Goal: Task Accomplishment & Management: Manage account settings

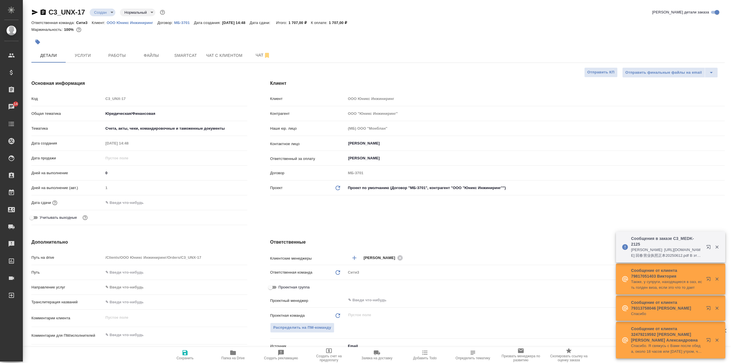
select select "RU"
drag, startPoint x: 0, startPoint y: 0, endPoint x: 143, endPoint y: 22, distance: 144.6
click at [143, 22] on p "ООО Юникс Инжиниринг" at bounding box center [132, 23] width 51 height 4
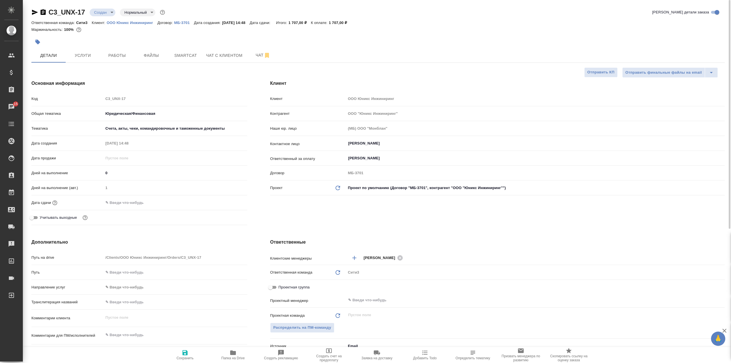
click at [138, 22] on p "ООО Юникс Инжиниринг" at bounding box center [132, 23] width 51 height 4
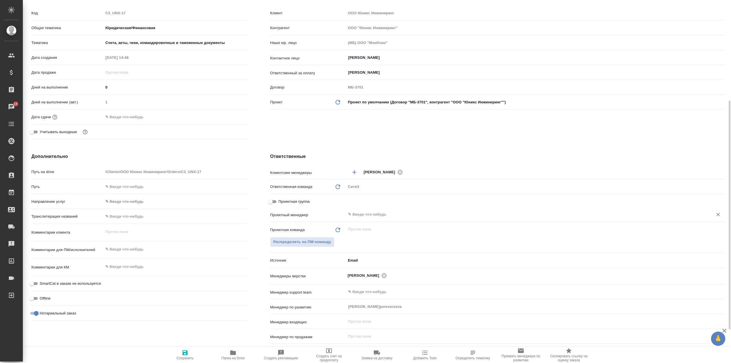
scroll to position [114, 0]
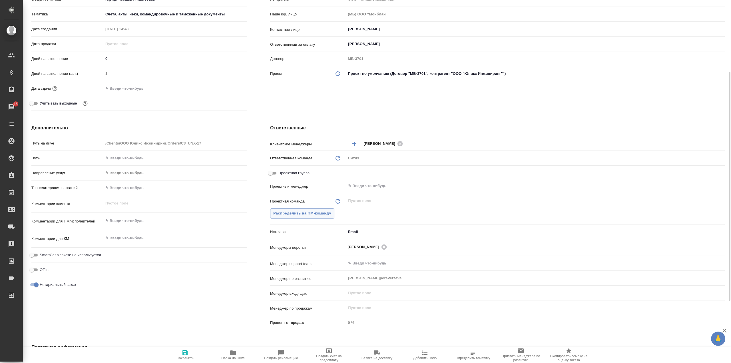
click at [327, 214] on span "Распределить на ПМ-команду" at bounding box center [302, 213] width 58 height 7
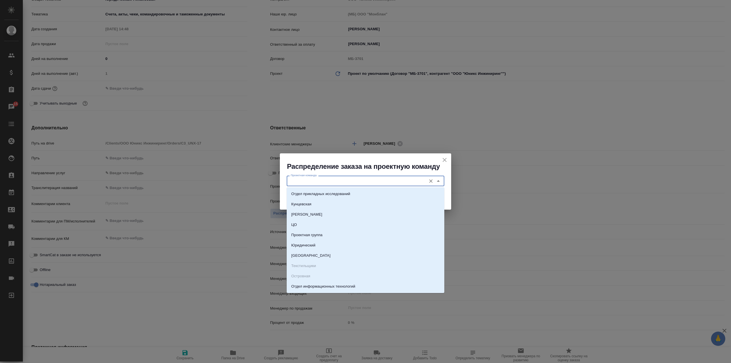
click at [337, 182] on input "Проектная команда" at bounding box center [355, 180] width 135 height 7
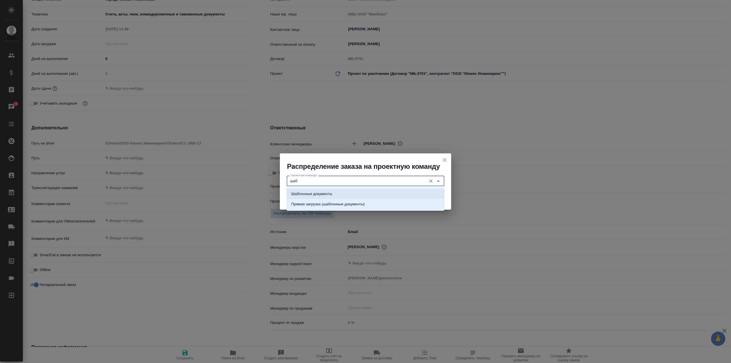
click at [344, 190] on li "Шаблонные документы" at bounding box center [366, 194] width 158 height 10
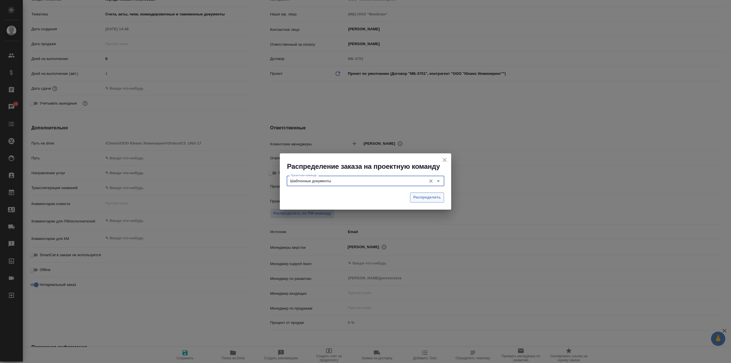
type input "Шаблонные документы"
click at [418, 196] on span "Распределить" at bounding box center [427, 197] width 28 height 7
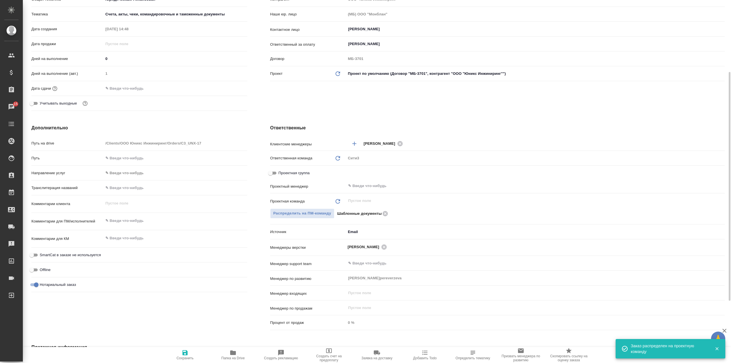
click at [183, 349] on icon "button" at bounding box center [185, 352] width 7 height 7
select select "RU"
type textarea "x"
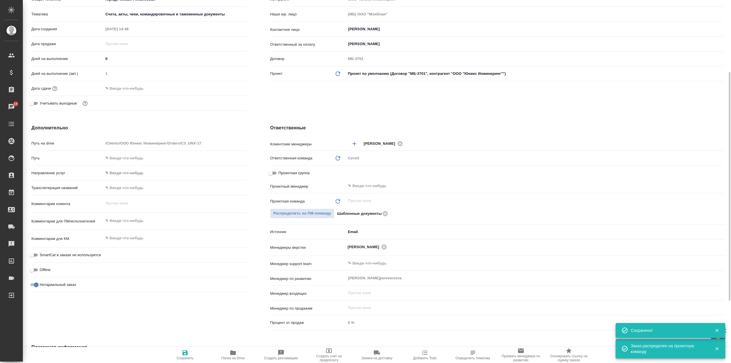
scroll to position [0, 0]
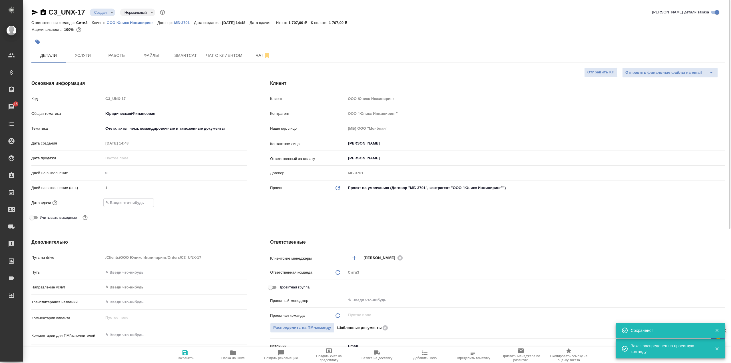
click at [142, 202] on input "text" at bounding box center [129, 202] width 50 height 8
click at [229, 199] on icon "button" at bounding box center [230, 202] width 7 height 7
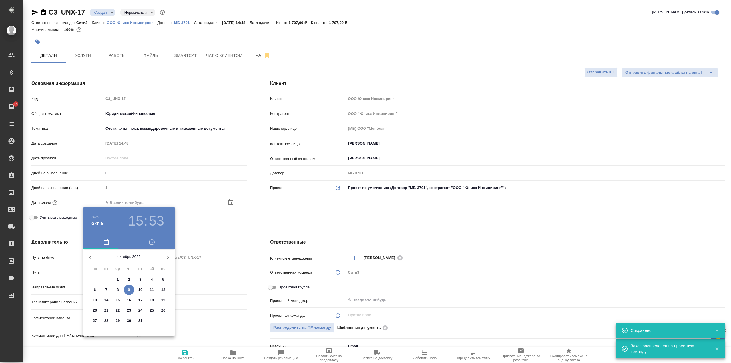
click at [142, 290] on p "10" at bounding box center [140, 290] width 4 height 6
type input "10.10.2025 15:53"
type textarea "x"
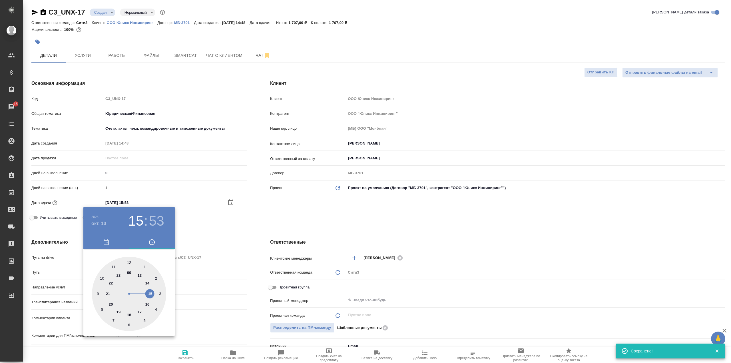
click at [148, 283] on div at bounding box center [129, 294] width 74 height 74
type input "10.10.2025 14:53"
type textarea "x"
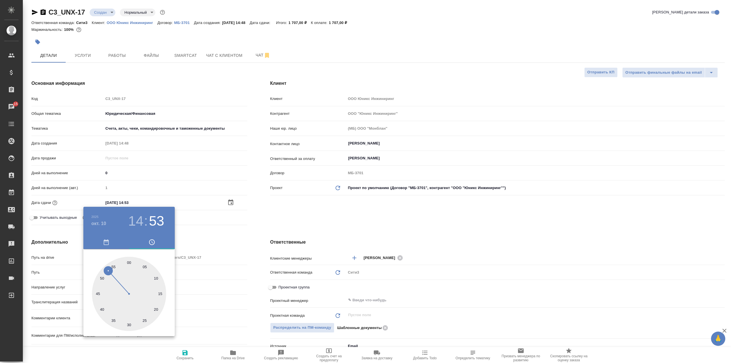
click at [161, 295] on div at bounding box center [129, 294] width 74 height 74
type input "10.10.2025 14:15"
type textarea "x"
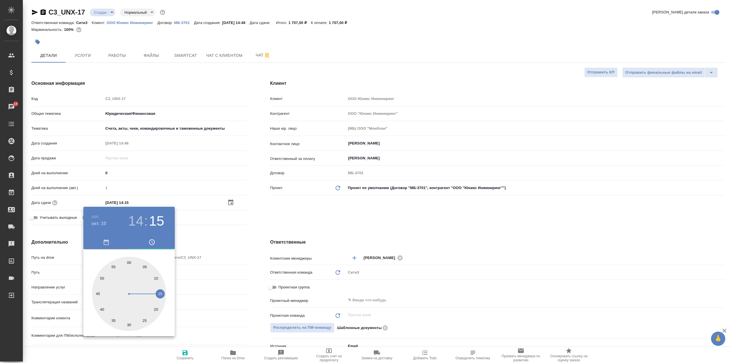
click at [138, 222] on h3 "14" at bounding box center [135, 221] width 15 height 16
click at [151, 295] on div at bounding box center [129, 294] width 74 height 74
type input "10.10.2025 15:15"
type textarea "x"
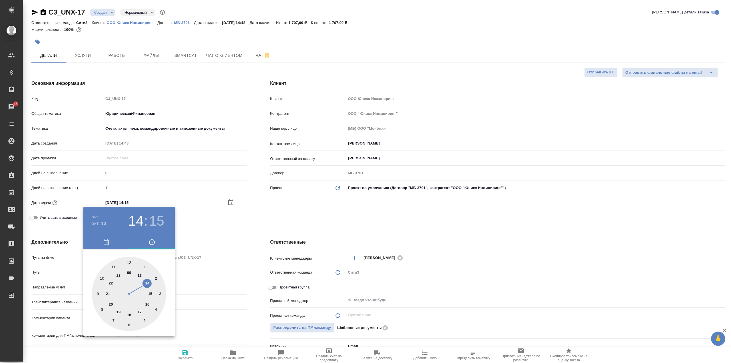
type textarea "x"
click at [130, 262] on div at bounding box center [129, 294] width 74 height 74
type input "10.10.2025 15:00"
type textarea "x"
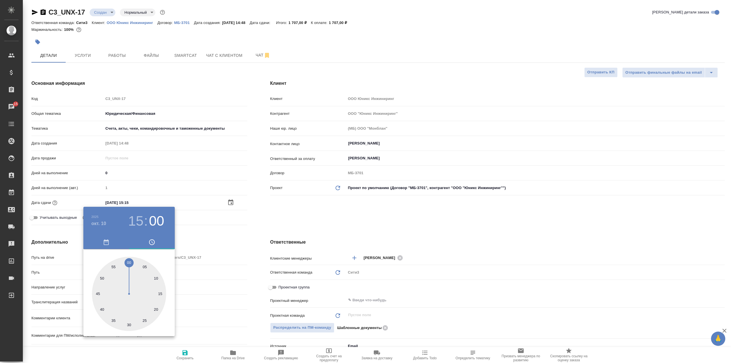
type textarea "x"
click at [250, 228] on div at bounding box center [365, 181] width 731 height 363
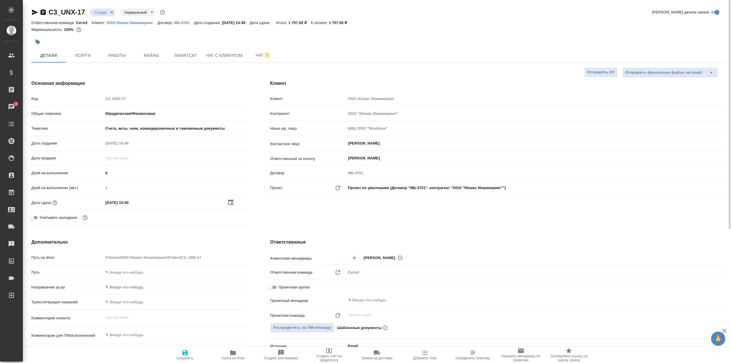
click at [183, 350] on icon "button" at bounding box center [184, 352] width 5 height 5
type textarea "x"
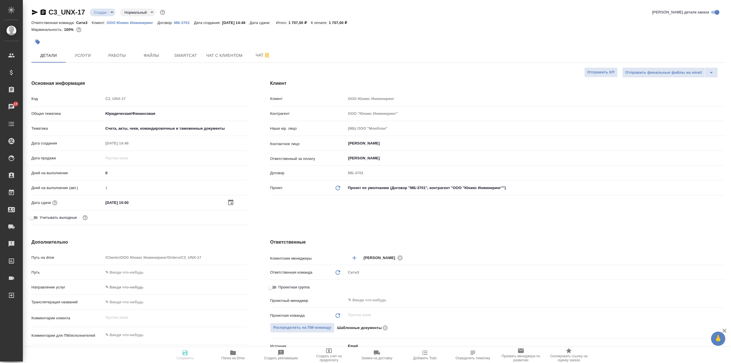
type textarea "x"
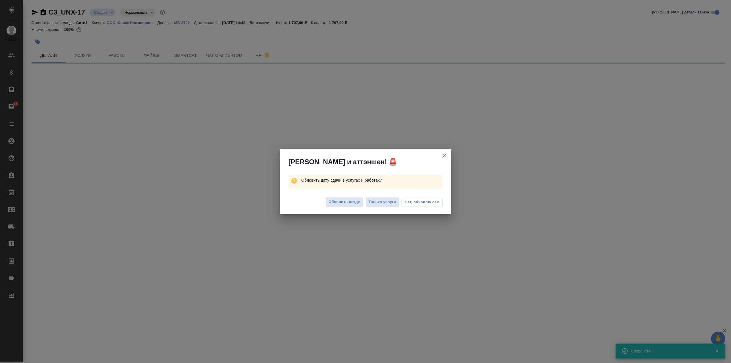
select select "RU"
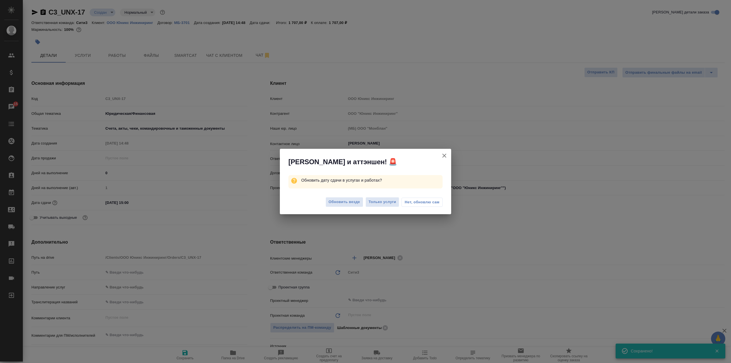
type textarea "x"
click at [419, 202] on span "Нет, обновлю сам" at bounding box center [421, 202] width 35 height 6
type textarea "x"
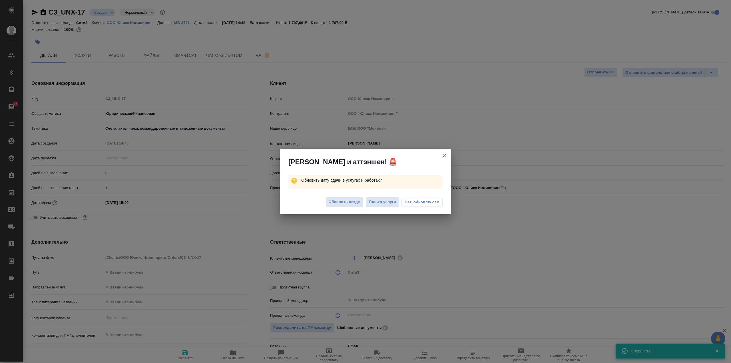
type textarea "x"
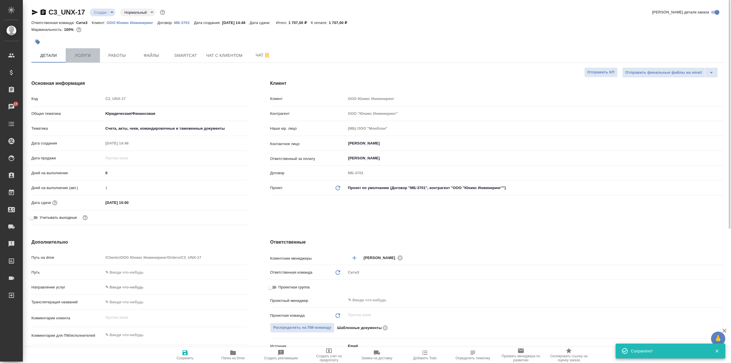
click at [69, 54] on button "Услуги" at bounding box center [83, 55] width 34 height 14
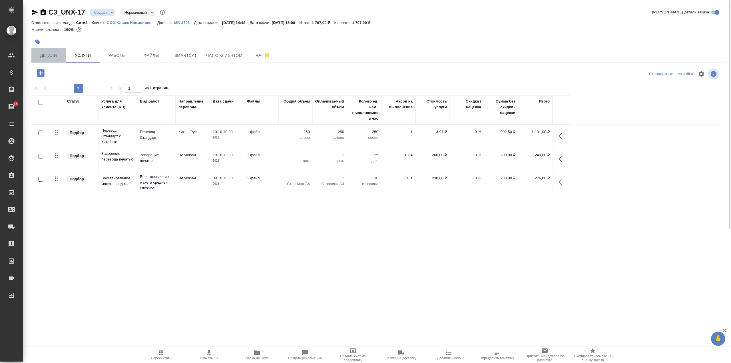
click at [61, 54] on span "Детали" at bounding box center [48, 55] width 27 height 7
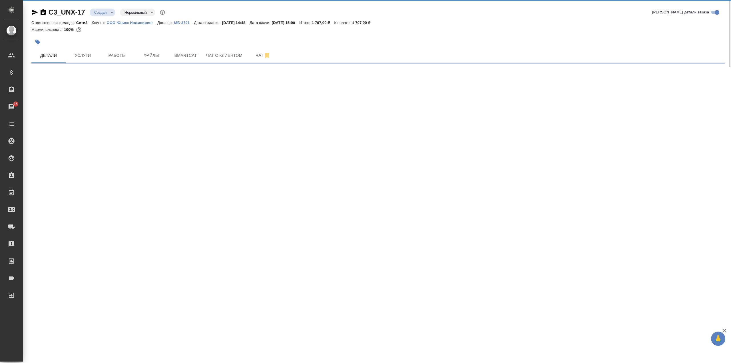
select select "RU"
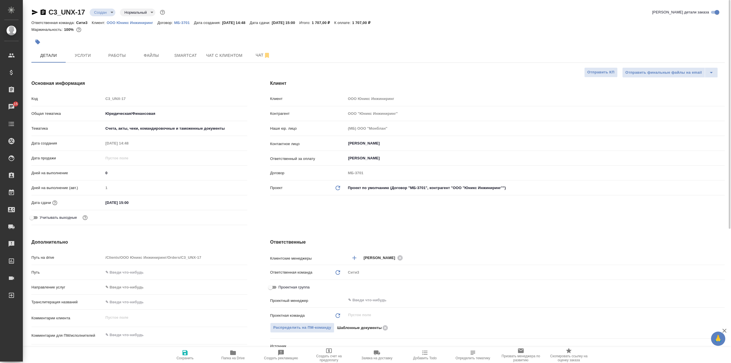
type textarea "x"
click at [107, 11] on body "🙏 .cls-1 fill:#fff; AWATERA Galisheva Mariya Клиенты Спецификации Заказы 15 Чат…" at bounding box center [365, 181] width 731 height 363
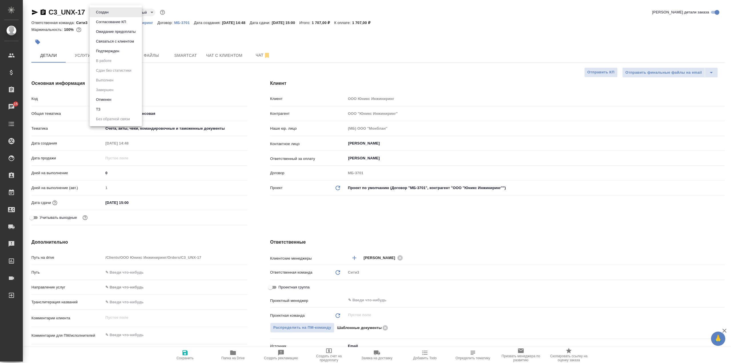
click at [123, 50] on li "Подтвержден" at bounding box center [116, 51] width 52 height 10
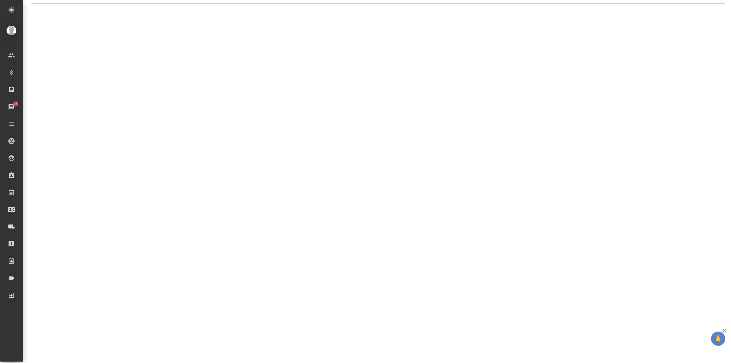
select select "RU"
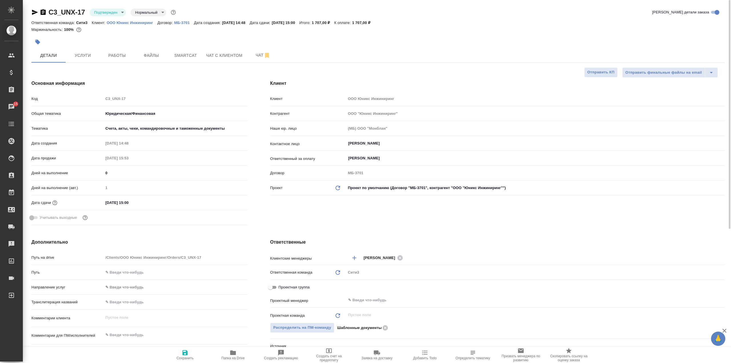
type textarea "x"
click at [187, 353] on icon "button" at bounding box center [184, 352] width 5 height 5
type textarea "x"
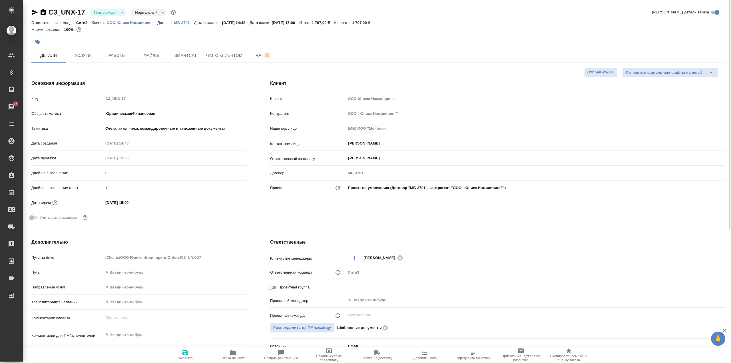
type textarea "x"
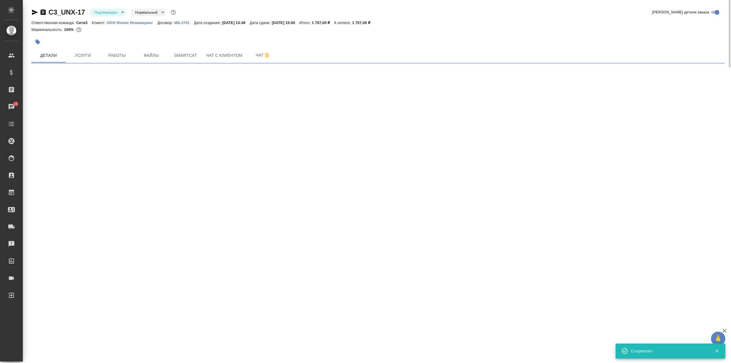
select select "RU"
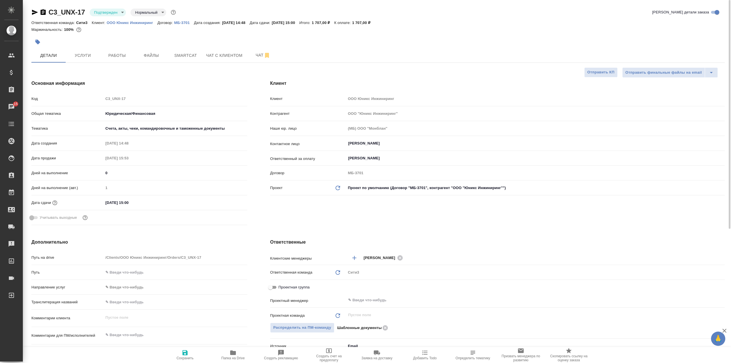
type textarea "x"
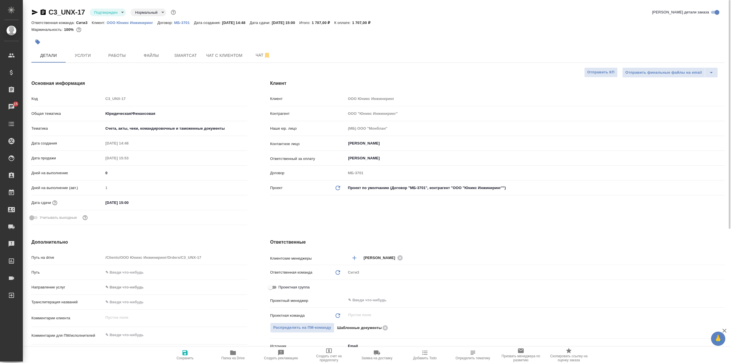
type textarea "x"
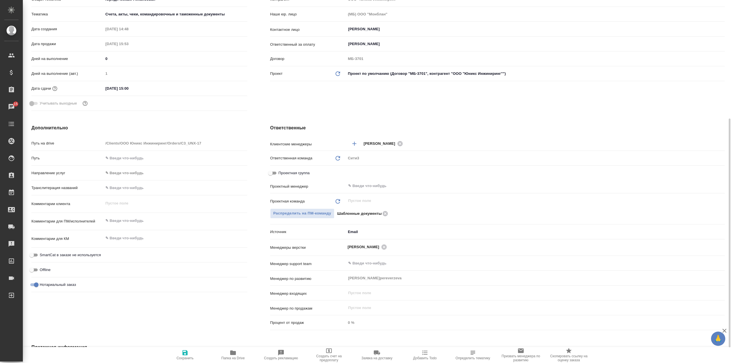
scroll to position [143, 0]
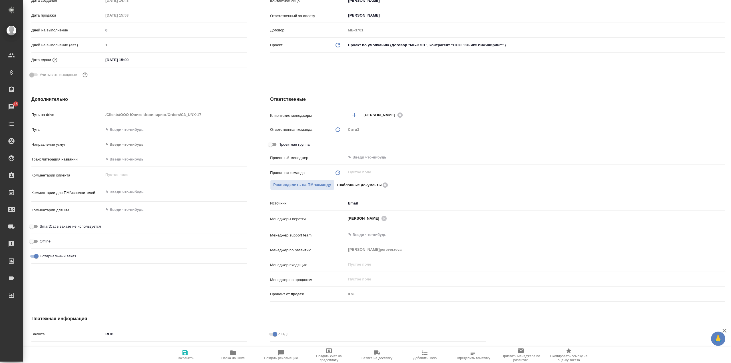
type textarea "x"
click at [144, 194] on textarea at bounding box center [175, 192] width 144 height 10
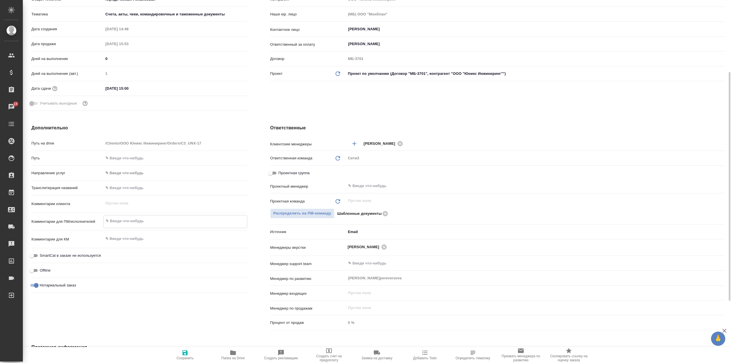
type textarea "п"
type textarea "x"
type textarea "пе"
type textarea "x"
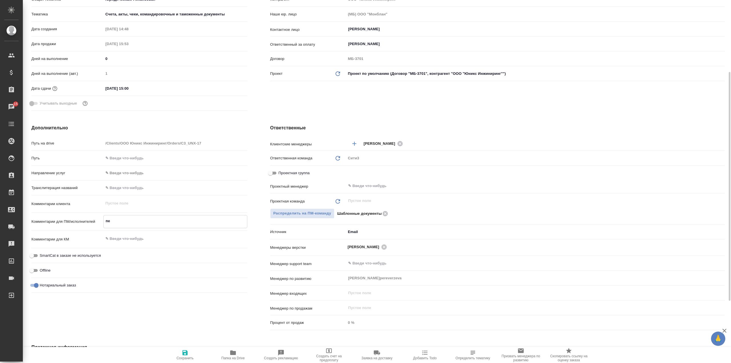
type textarea "x"
type textarea "пер"
type textarea "x"
type textarea "пере"
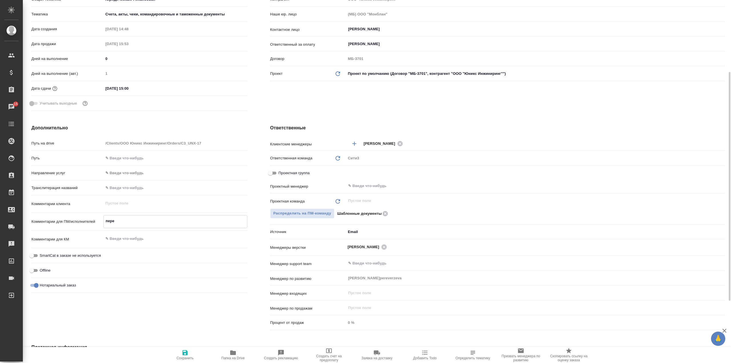
type textarea "x"
type textarea "перев"
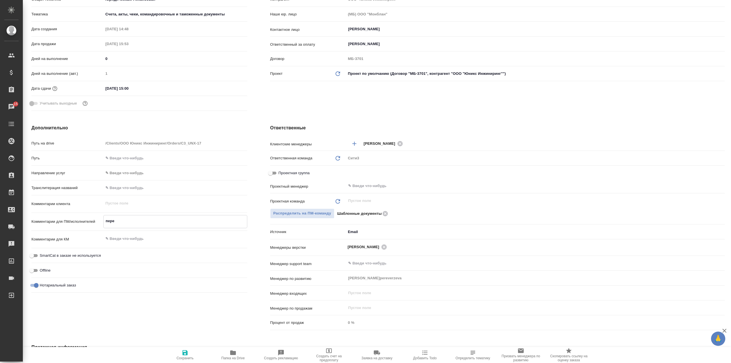
type textarea "x"
type textarea "перевд"
type textarea "x"
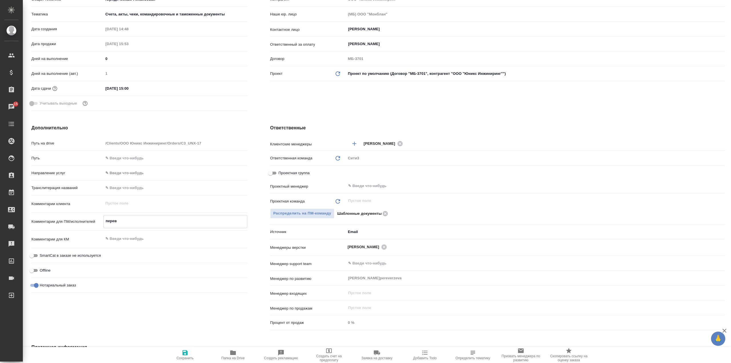
type textarea "x"
type textarea "перевд"
type textarea "x"
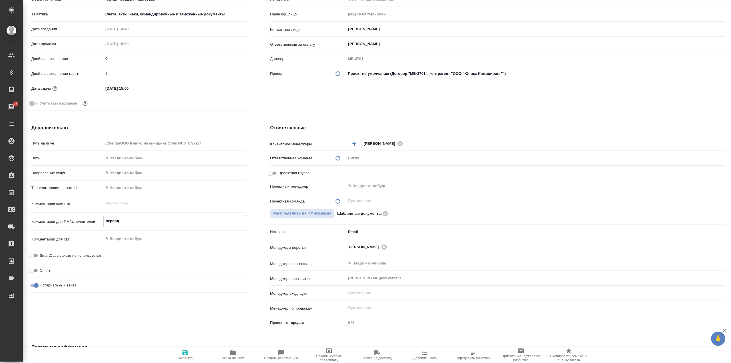
type textarea "x"
type textarea "перевд"
type textarea "x"
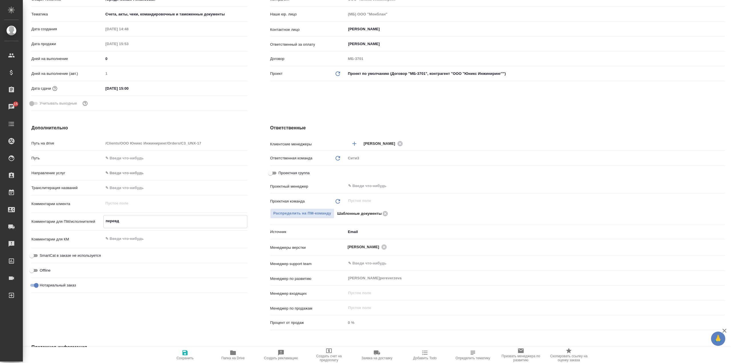
type textarea "перев"
type textarea "x"
type textarea "перево"
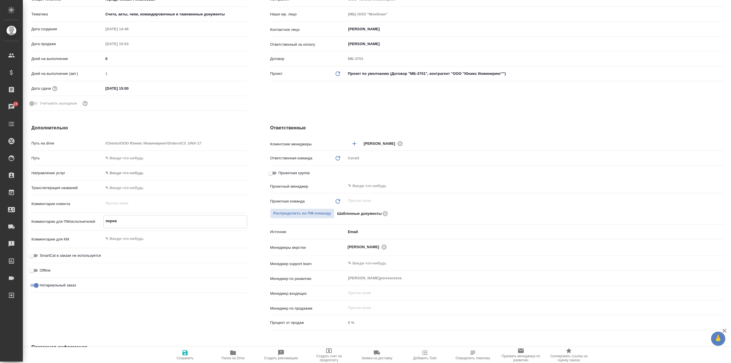
type textarea "x"
type textarea "перевод"
type textarea "x"
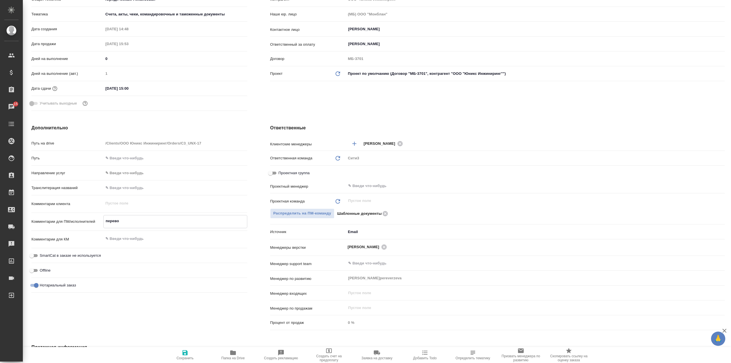
type textarea "x"
type textarea "перевод"
type textarea "x"
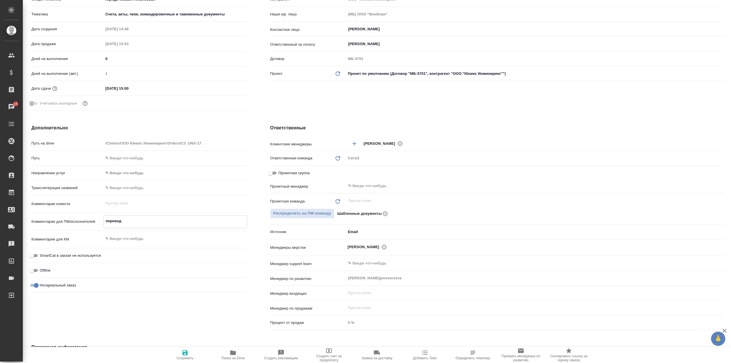
type textarea "x"
type textarea "перевод к"
type textarea "x"
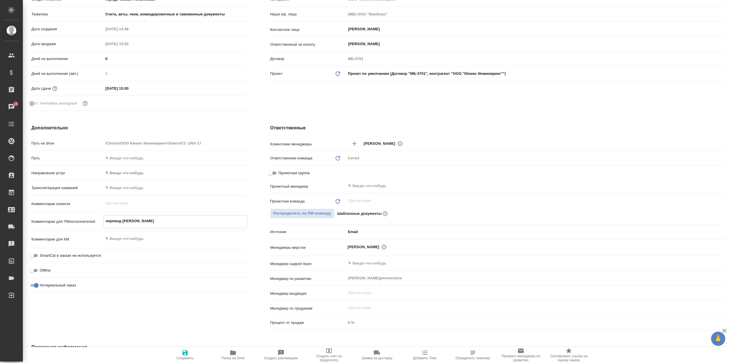
type textarea "перевод ки"
type textarea "x"
type textarea "перевод кит"
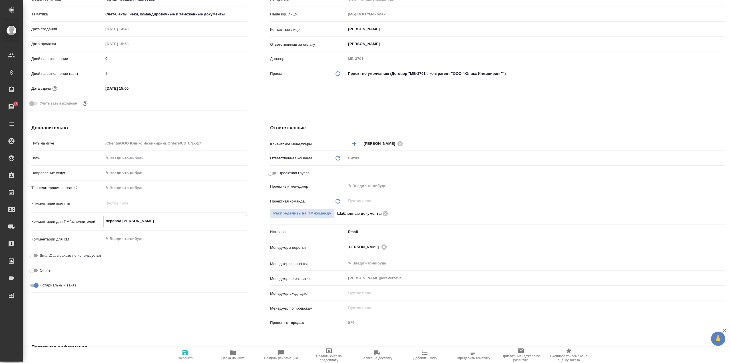
type textarea "x"
type textarea "перевод кит-"
type textarea "x"
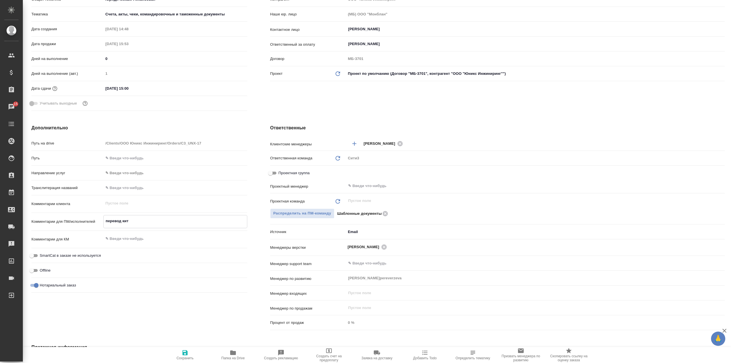
type textarea "x"
type textarea "перевод кит-р"
type textarea "x"
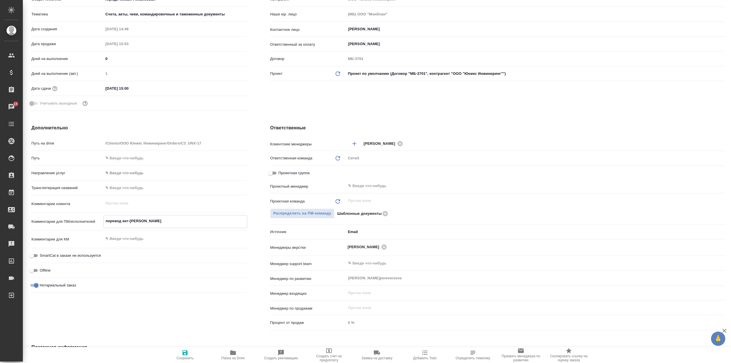
type textarea "x"
type textarea "перевод кит-рс"
type textarea "x"
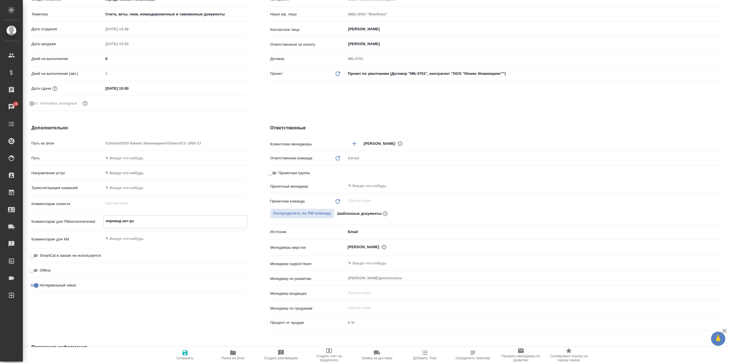
type textarea "перевод кит-рс"
type textarea "x"
type textarea "перевод кит-рс п"
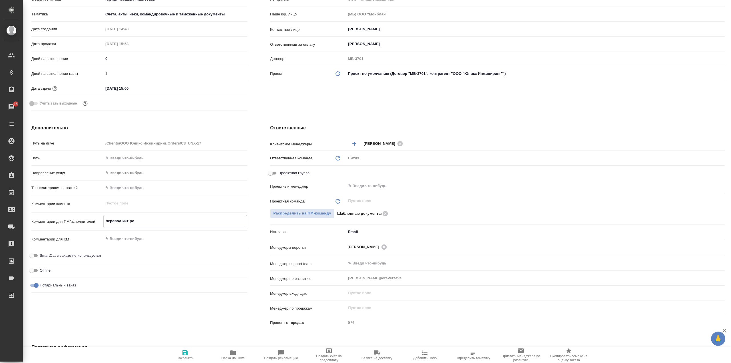
type textarea "x"
type textarea "перевод кит-рс по"
type textarea "x"
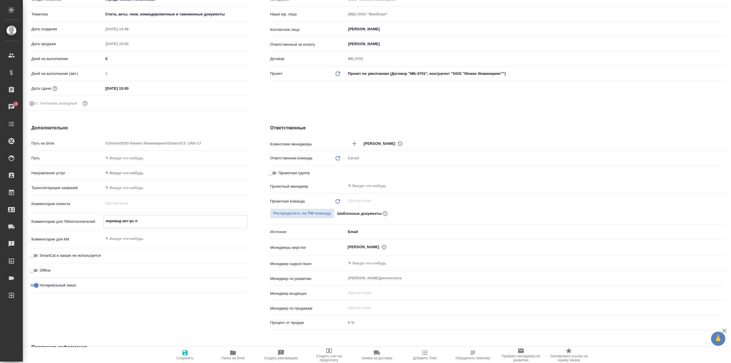
type textarea "x"
type textarea "перевод кит-рс п"
type textarea "x"
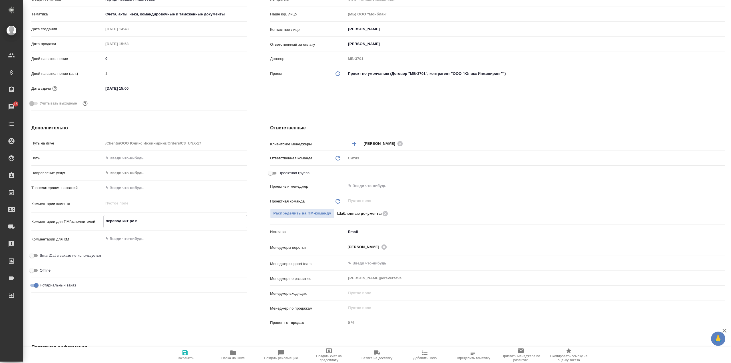
type textarea "x"
type textarea "перевод кит-рс"
type textarea "x"
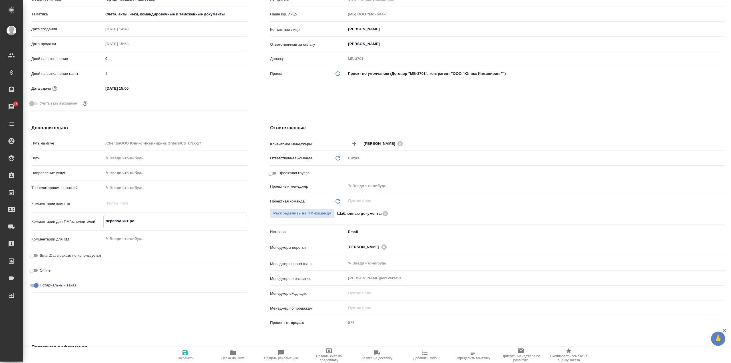
type textarea "перевод кит-рс"
type textarea "x"
type textarea "перевод кит-р"
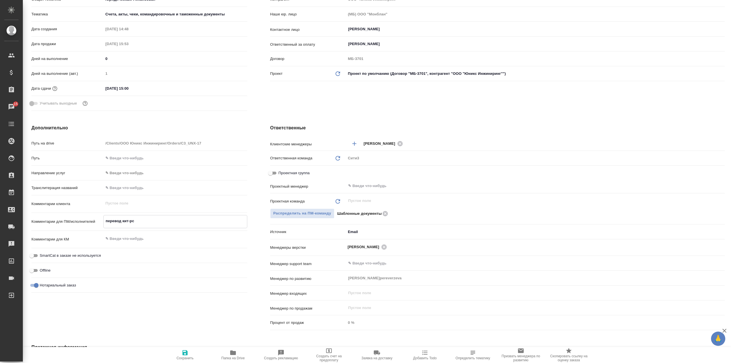
type textarea "x"
type textarea "перевод кит-р3"
type textarea "x"
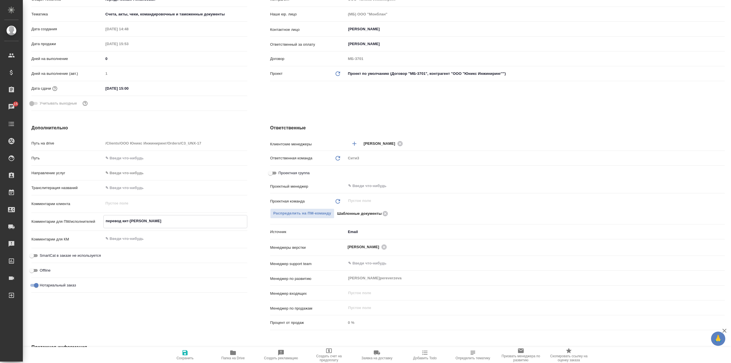
type textarea "x"
type textarea "перевод кит-р"
type textarea "x"
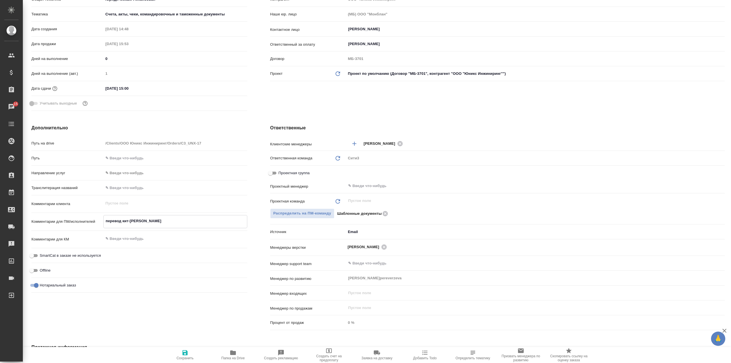
type textarea "x"
type textarea "перевод кит-ру"
type textarea "x"
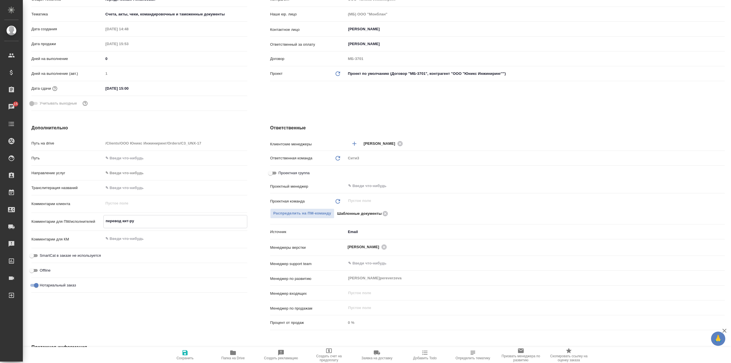
type textarea "перевод кит-рус"
type textarea "x"
type textarea "перевод кит-рус"
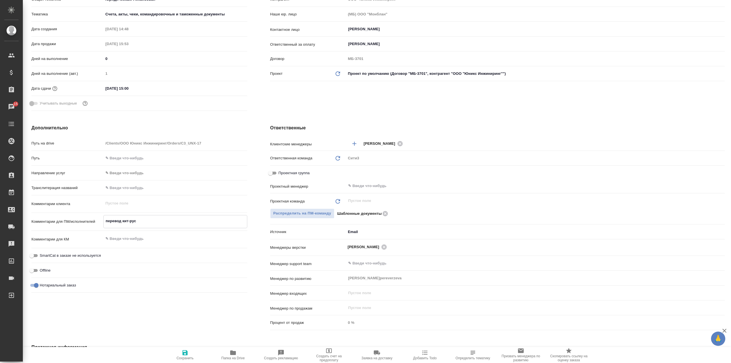
type textarea "x"
type textarea "перевод кит-рус п"
type textarea "x"
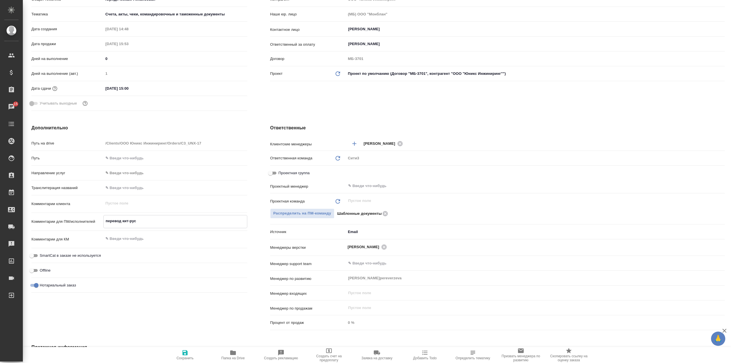
type textarea "x"
type textarea "перевод кит-рус по"
type textarea "x"
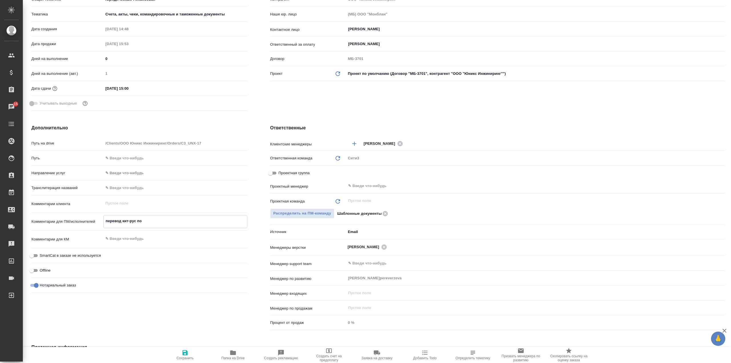
type textarea "x"
type textarea "перевод кит-рус под"
type textarea "x"
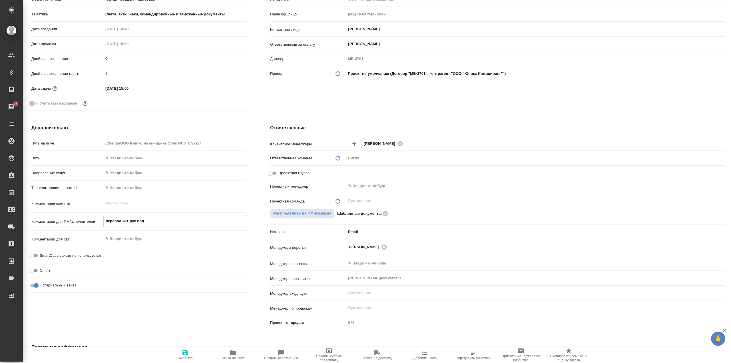
type textarea "перевод кит-рус под"
type textarea "x"
type textarea "перевод кит-рус под З"
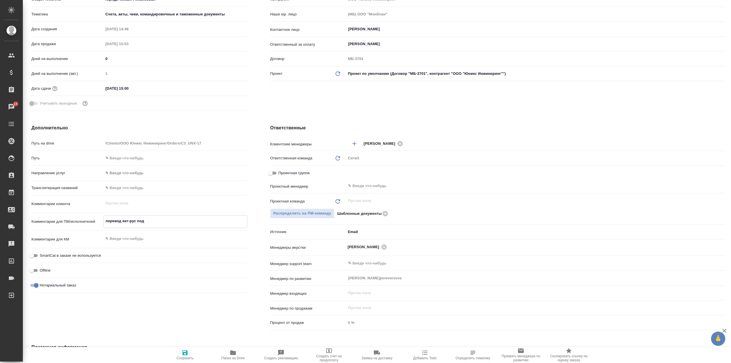
type textarea "x"
type textarea "перевод кит-рус под ЗП"
click at [190, 355] on span "Сохранить" at bounding box center [184, 354] width 41 height 11
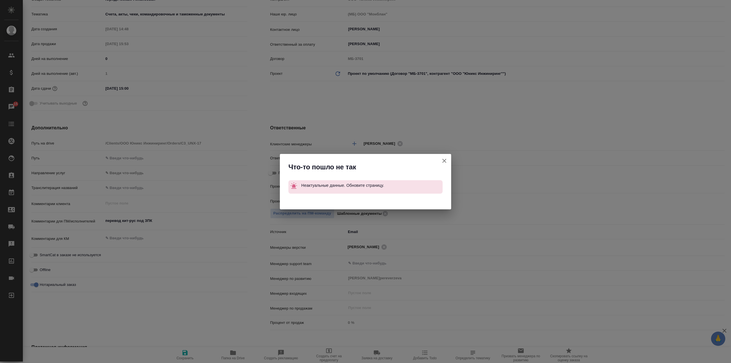
click at [446, 162] on icon "button" at bounding box center [444, 160] width 7 height 7
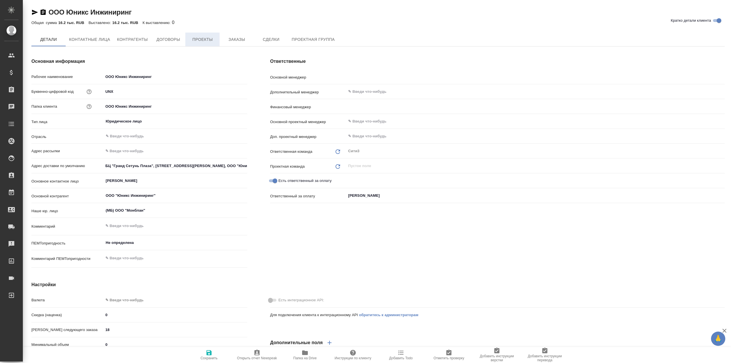
type textarea "x"
type input "Ильина Екатерина"
type input "Левченко Юлия"
type textarea "x"
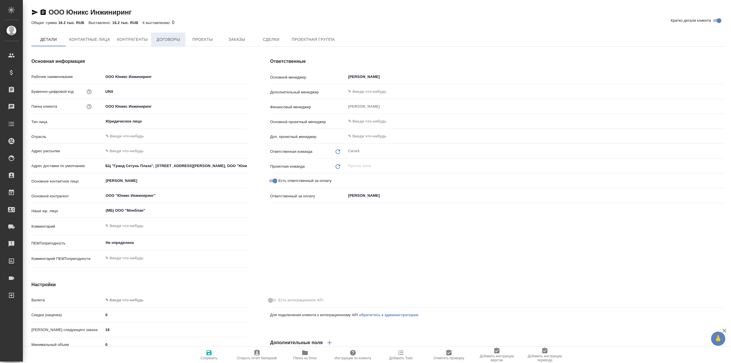
type textarea "x"
click at [177, 42] on span "Договоры" at bounding box center [167, 39] width 27 height 7
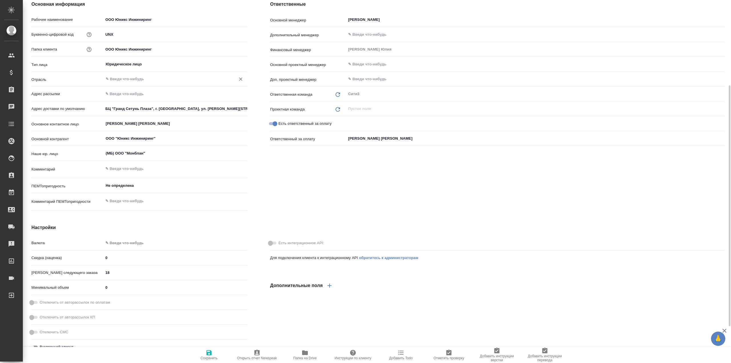
scroll to position [86, 0]
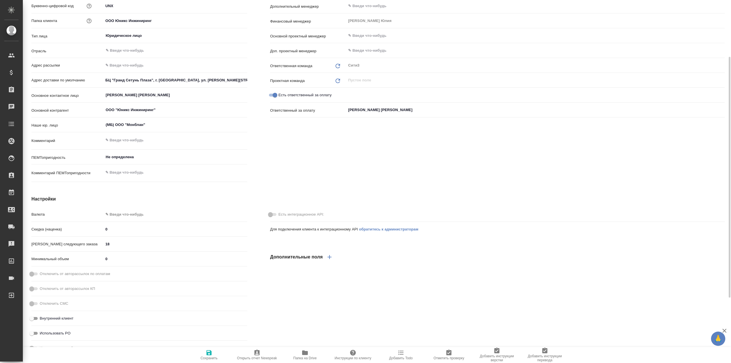
type textarea "x"
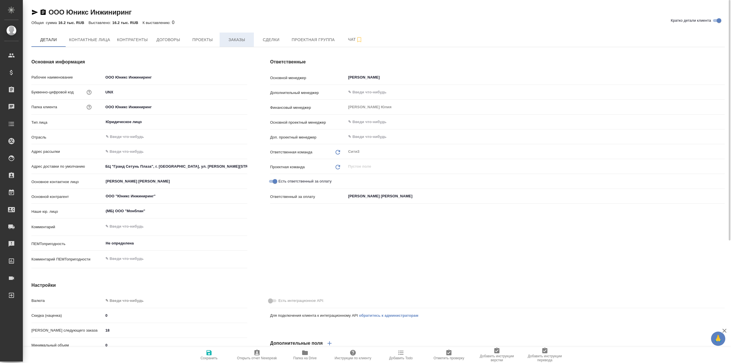
type textarea "x"
click at [242, 36] on button "Заказы" at bounding box center [236, 40] width 34 height 14
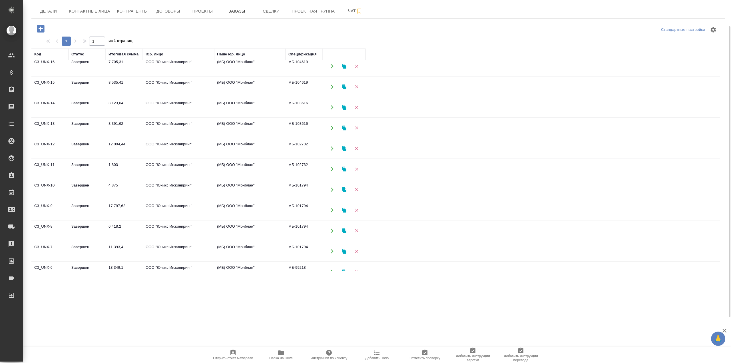
scroll to position [29, 0]
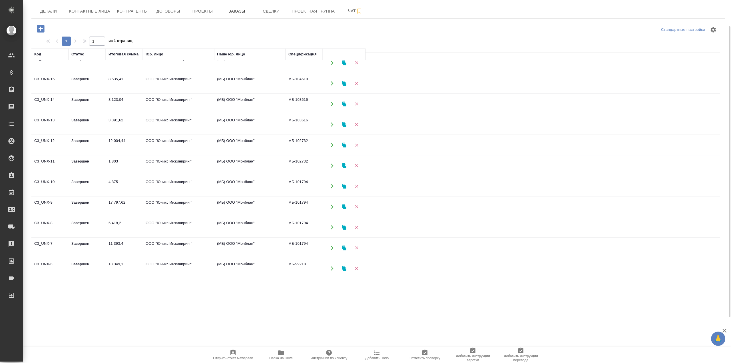
click at [201, 90] on td "ООО "Юникс Инжиниринг"" at bounding box center [178, 83] width 71 height 20
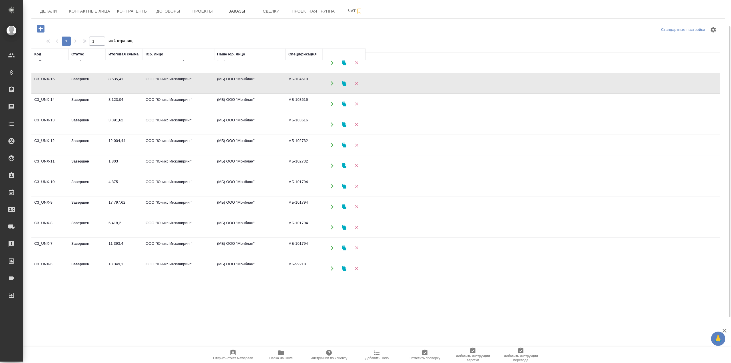
click at [201, 90] on td "ООО "Юникс Инжиниринг"" at bounding box center [178, 83] width 71 height 20
click at [200, 123] on td "ООО "Юникс Инжиниринг"" at bounding box center [178, 124] width 71 height 20
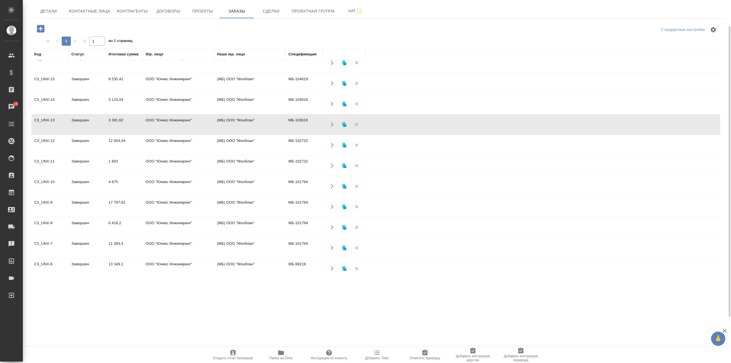
click at [208, 106] on td "ООО "Юникс Инжиниринг"" at bounding box center [178, 104] width 71 height 20
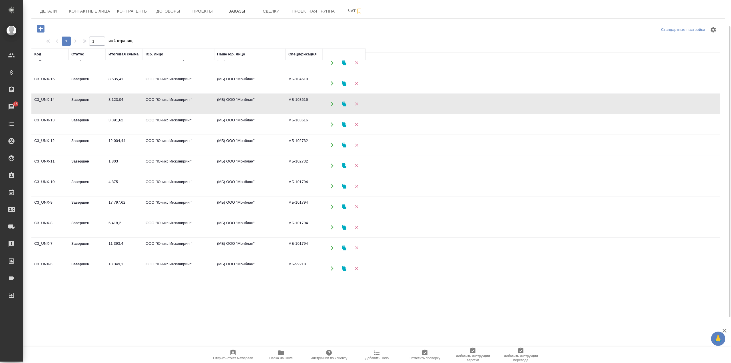
click at [208, 106] on td "ООО "Юникс Инжиниринг"" at bounding box center [178, 104] width 71 height 20
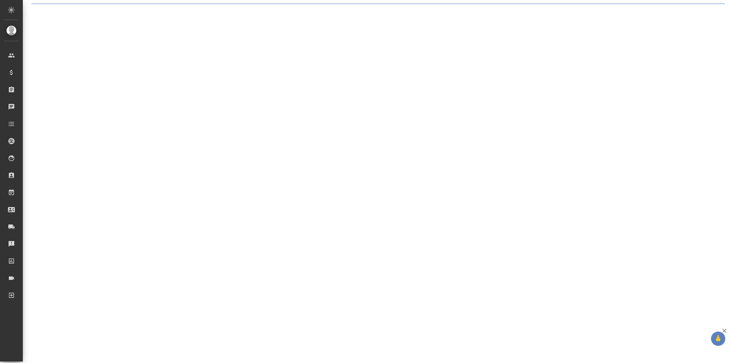
select select "RU"
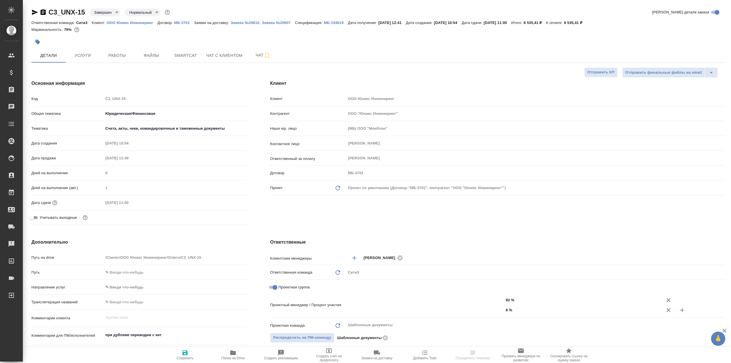
type textarea "x"
type input "Газизов Ринат"
type input "Никитина Татьяна"
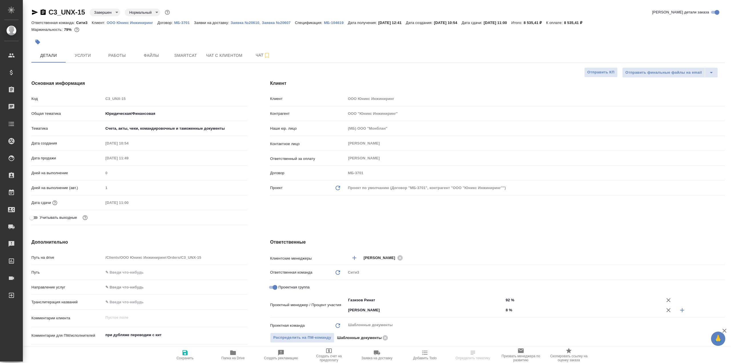
scroll to position [57, 0]
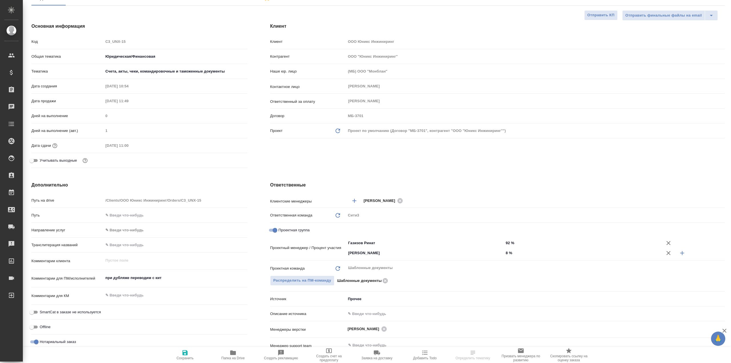
type textarea "x"
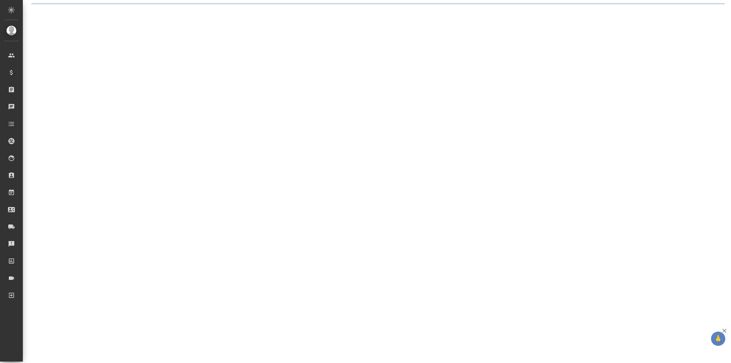
select select "RU"
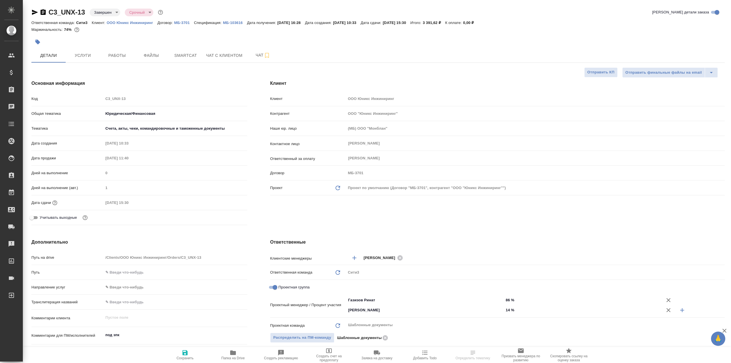
type textarea "x"
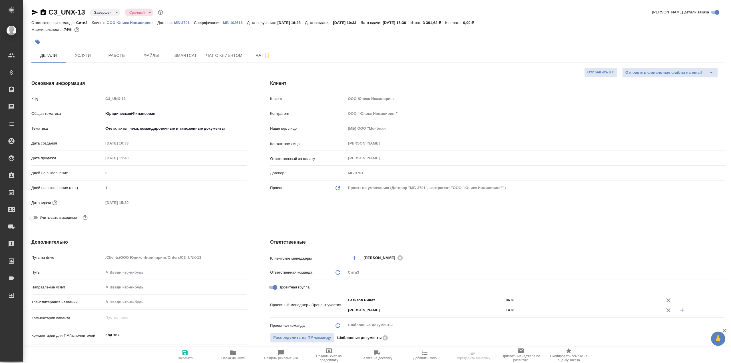
type textarea "x"
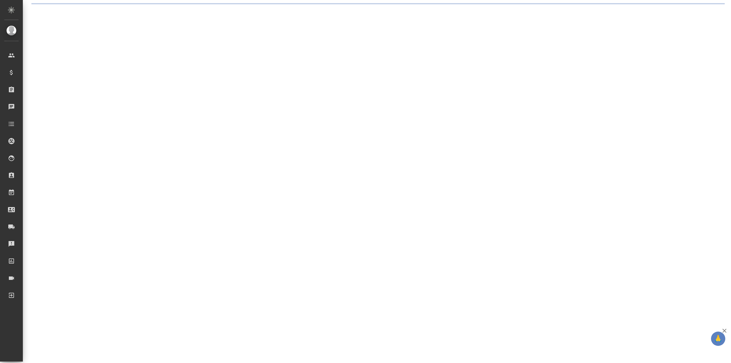
select select "RU"
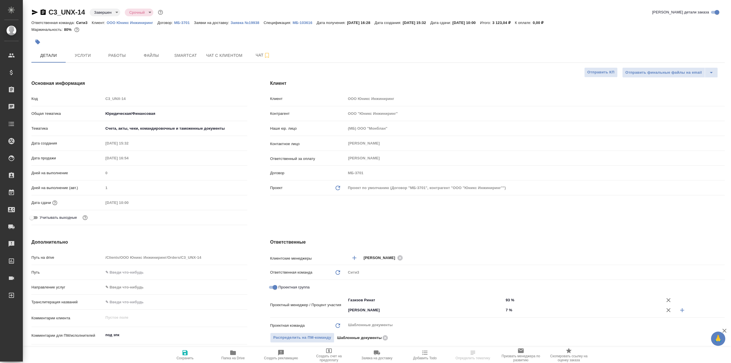
type textarea "x"
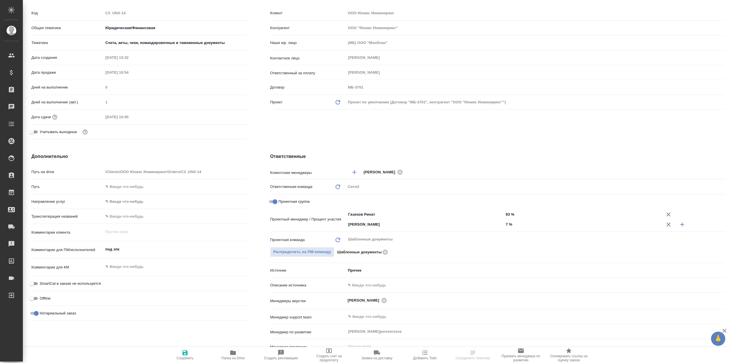
scroll to position [143, 0]
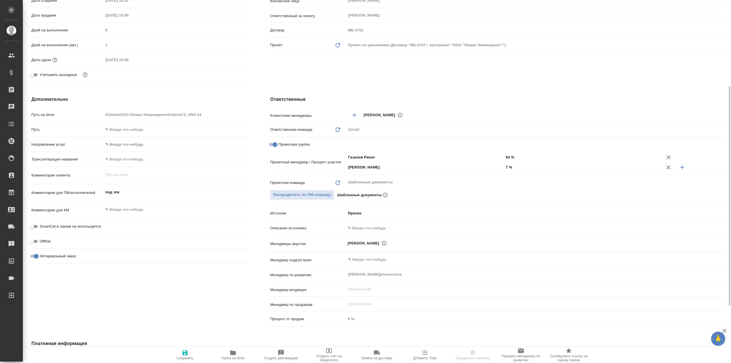
type textarea "x"
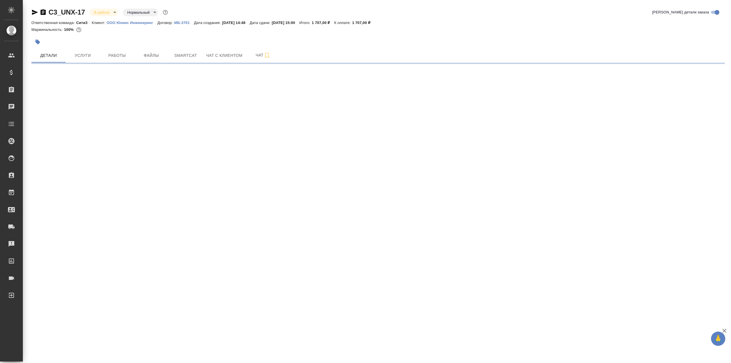
select select "RU"
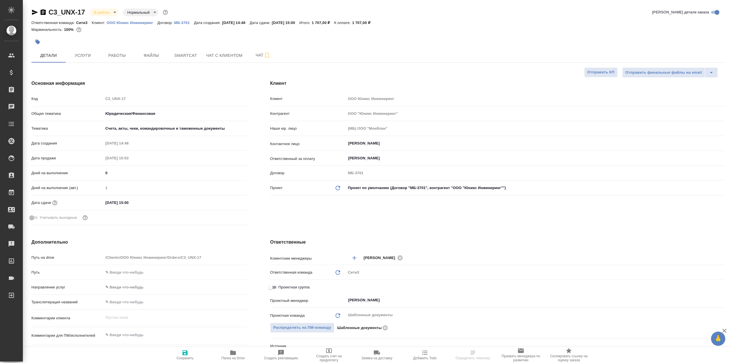
type textarea "x"
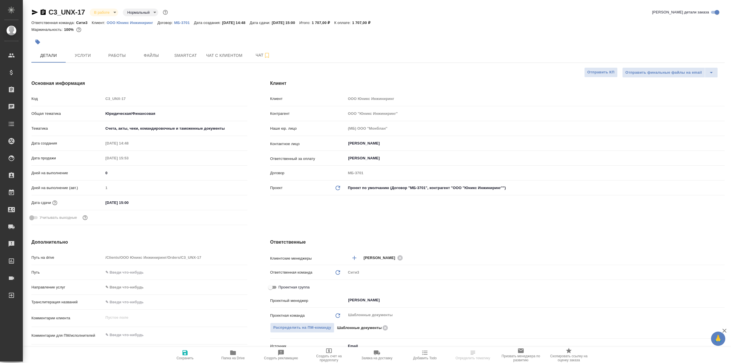
type textarea "x"
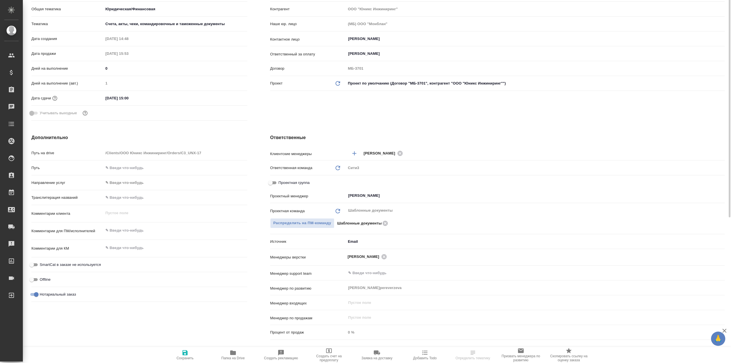
type textarea "x"
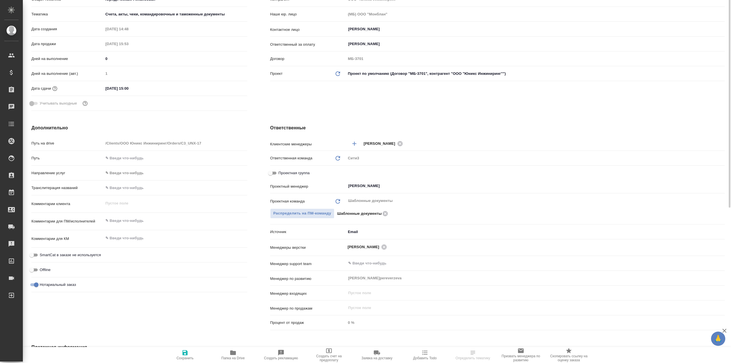
scroll to position [143, 0]
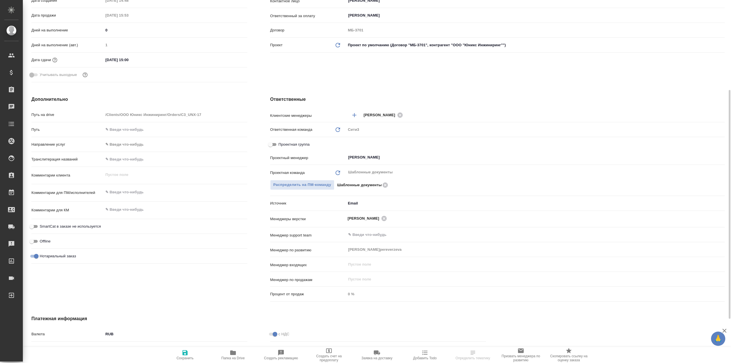
type textarea "x"
click at [149, 192] on textarea at bounding box center [175, 193] width 143 height 10
type textarea "x"
type textarea "п"
type textarea "x"
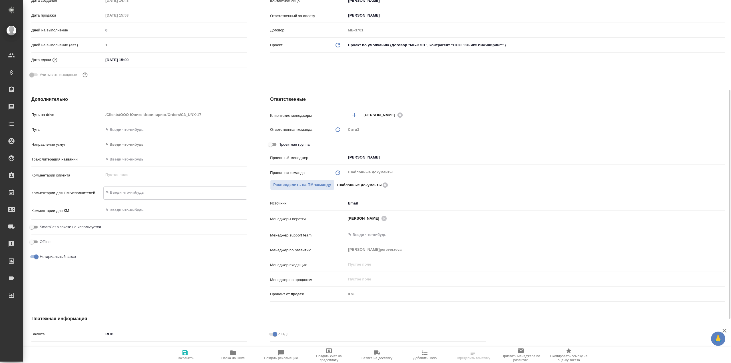
type textarea "x"
type textarea "пе"
type textarea "x"
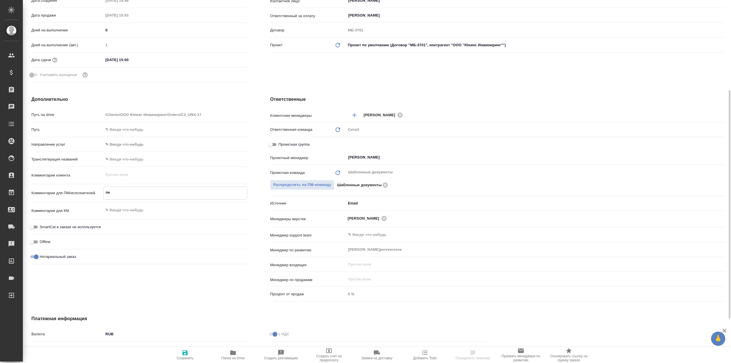
type textarea "x"
type textarea "пер"
type textarea "x"
type textarea "пере"
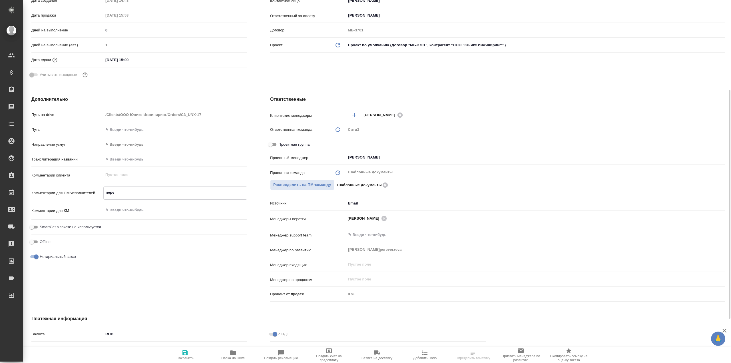
type textarea "x"
type textarea "перев"
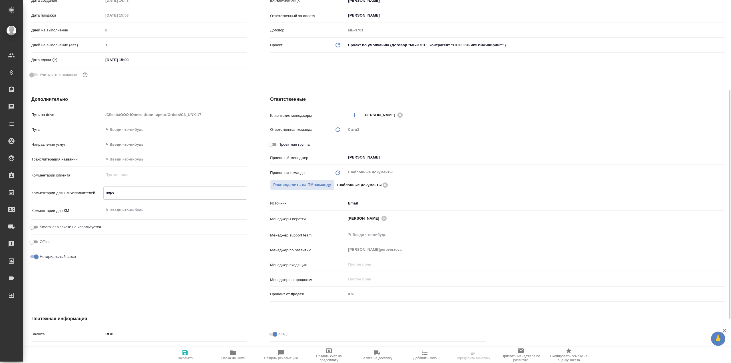
type textarea "x"
type textarea "перево"
type textarea "x"
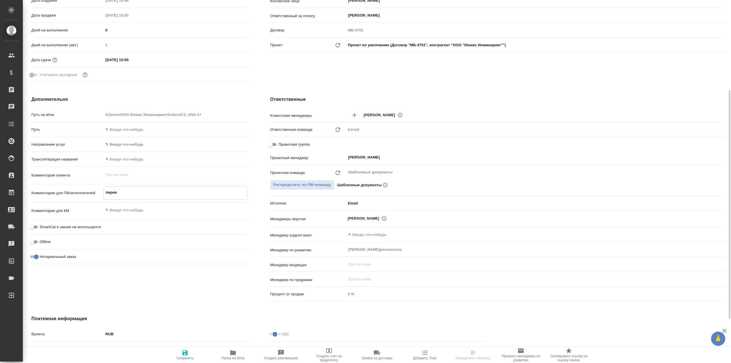
type textarea "x"
type textarea "перевод"
type textarea "x"
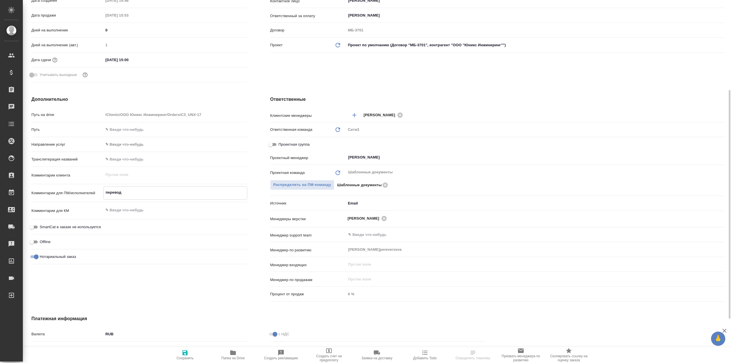
type textarea "x"
type textarea "перевод"
type textarea "x"
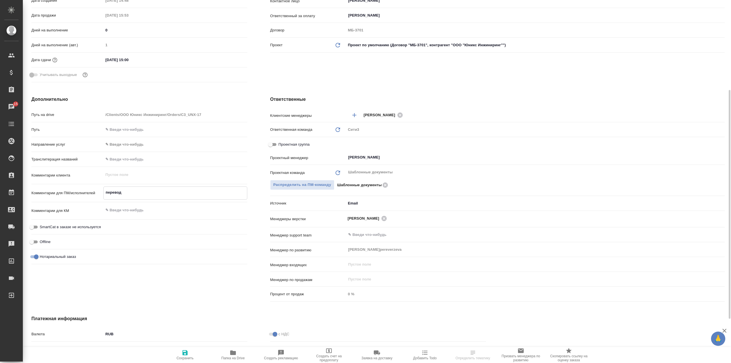
type textarea "перевод к"
type textarea "x"
type textarea "перевод ки"
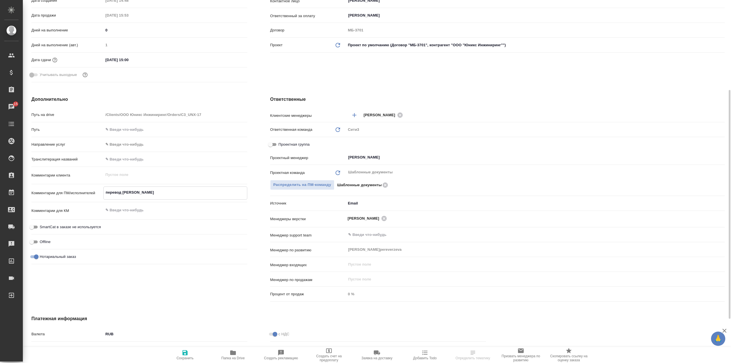
type textarea "x"
type textarea "перевод кит"
type textarea "x"
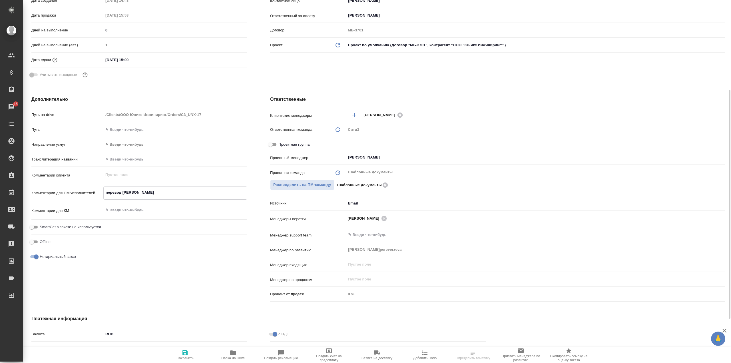
type textarea "x"
type textarea "перевод кит-"
type textarea "x"
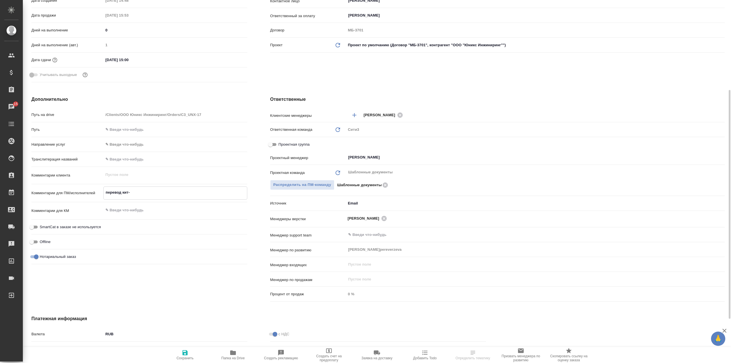
type textarea "x"
type textarea "перевод кит-р"
type textarea "x"
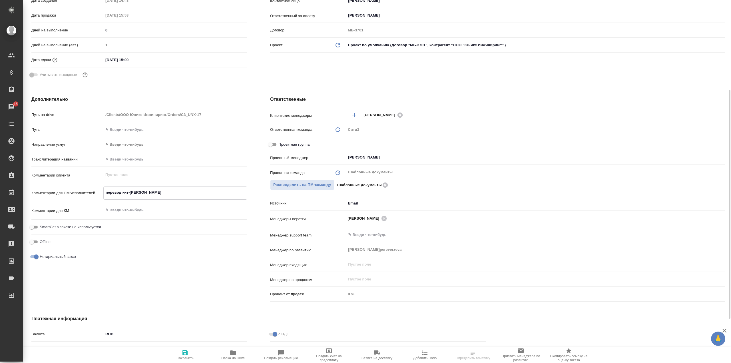
type textarea "перевод кит-ру"
type textarea "x"
type textarea "перевод кит-ру"
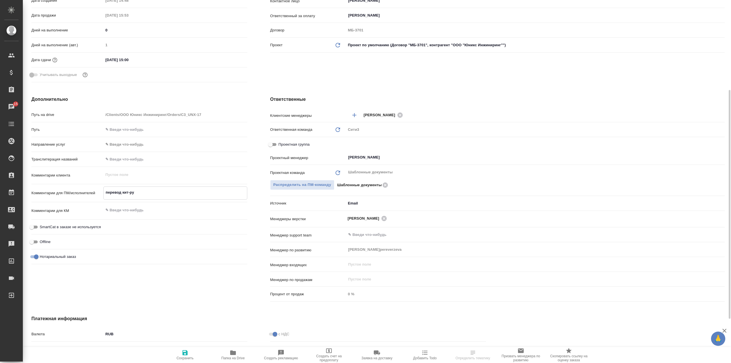
type textarea "x"
type textarea "перевод кит-ру п"
type textarea "x"
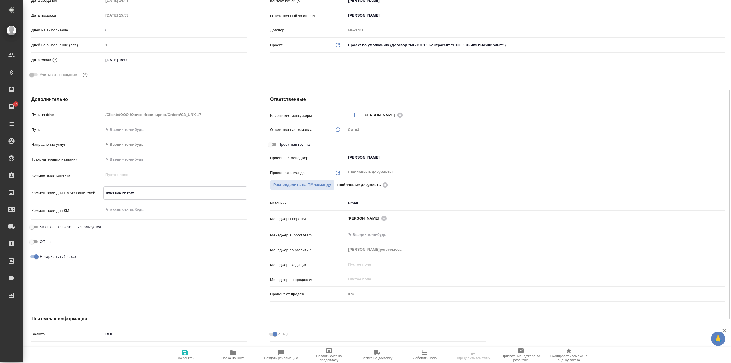
type textarea "x"
type textarea "перевод кит-ру по"
type textarea "x"
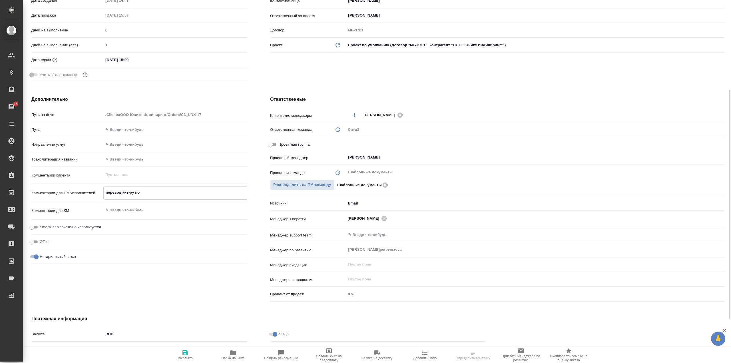
type textarea "x"
type textarea "перевод кит-ру под"
type textarea "x"
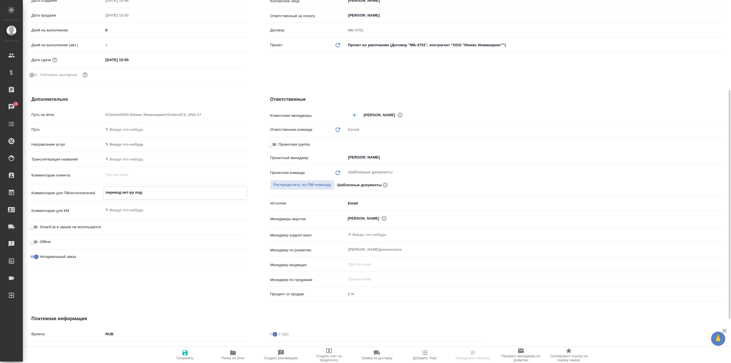
type textarea "перевод кит-ру под"
type textarea "x"
type textarea "перевод кит-ру под З"
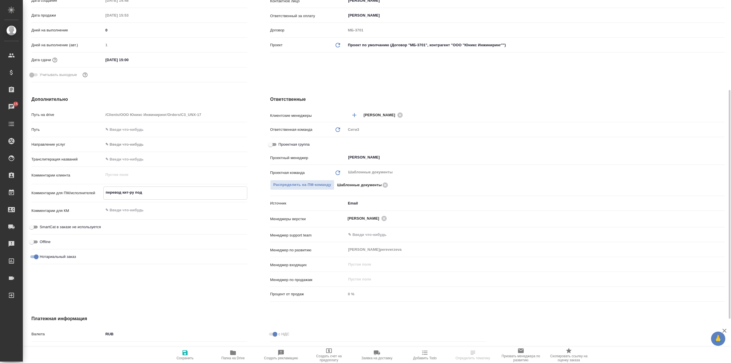
type textarea "x"
type textarea "перевод кит-ру под ЗП"
type textarea "x"
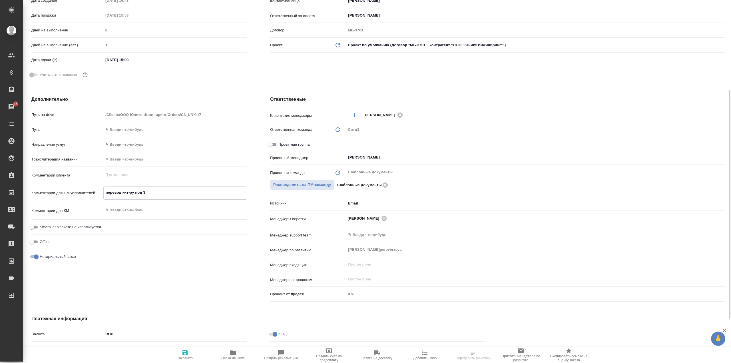
type textarea "x"
type textarea "перевод кит-ру под ЗПК"
type textarea "x"
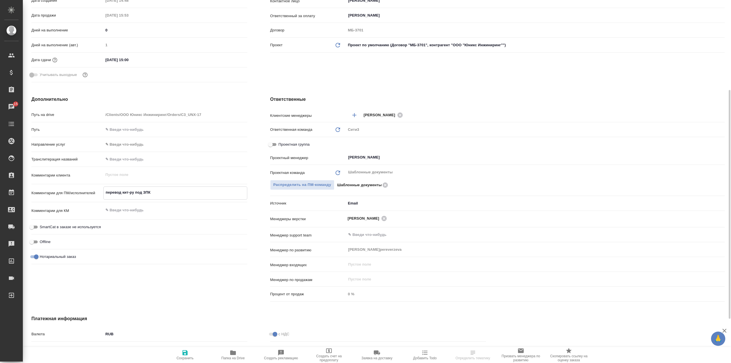
click at [134, 191] on textarea "перевод кит-ру под ЗПК" at bounding box center [175, 193] width 143 height 10
type textarea "x"
type textarea "перевод кит-рус под ЗПК"
type textarea "x"
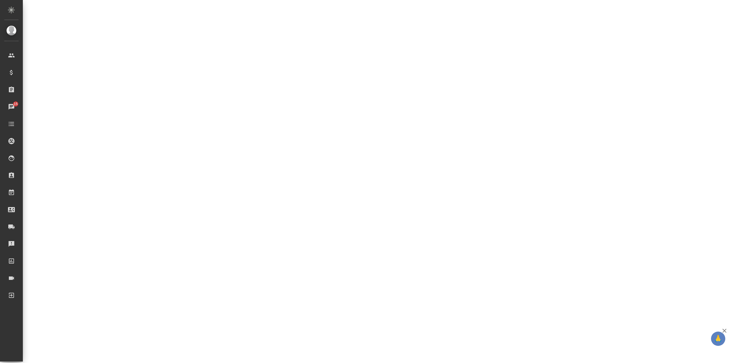
select select "RU"
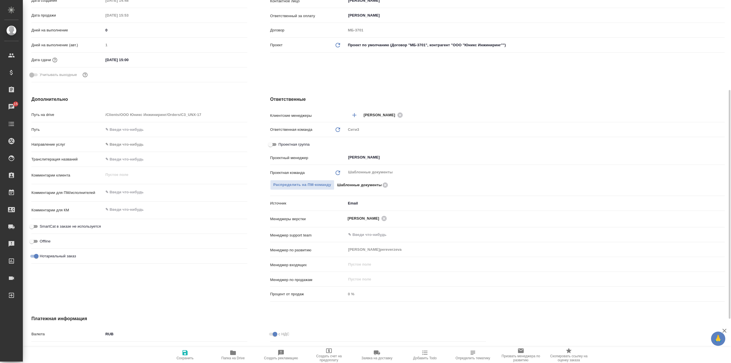
click at [185, 353] on icon "button" at bounding box center [185, 352] width 7 height 7
type textarea "x"
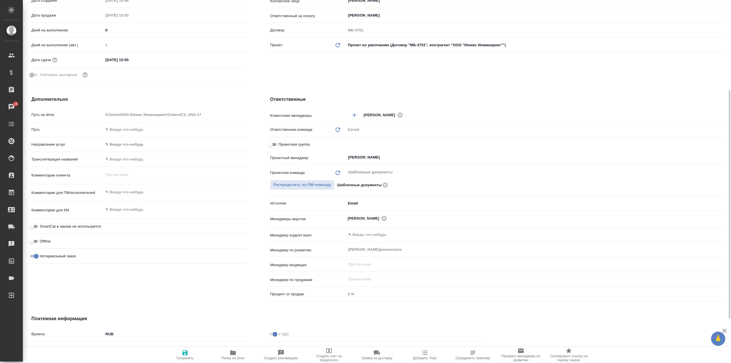
type textarea "x"
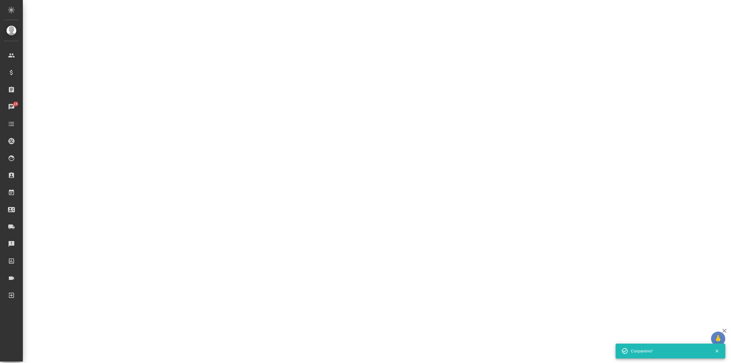
select select "RU"
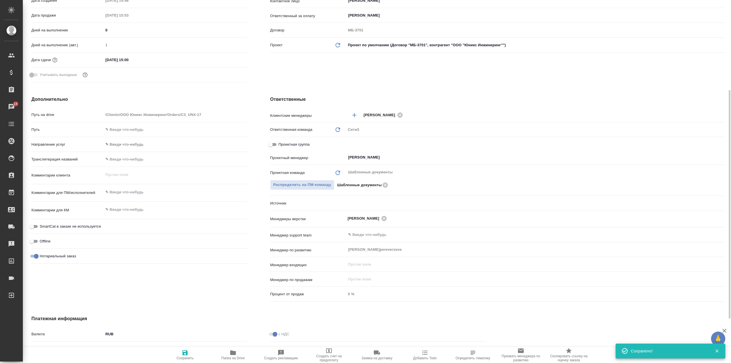
type textarea "x"
click at [169, 187] on div "x" at bounding box center [175, 192] width 144 height 13
type textarea "x"
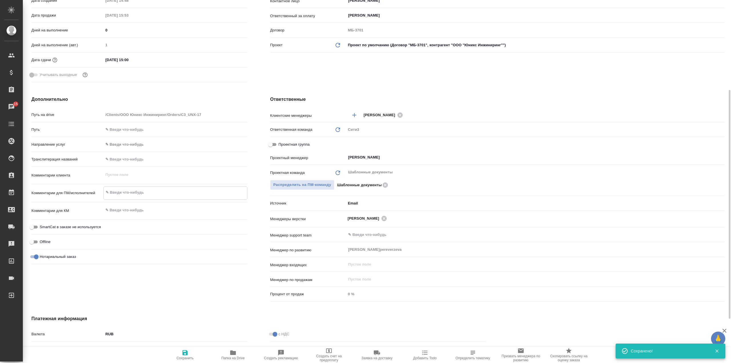
type textarea "x"
type textarea "п"
type textarea "x"
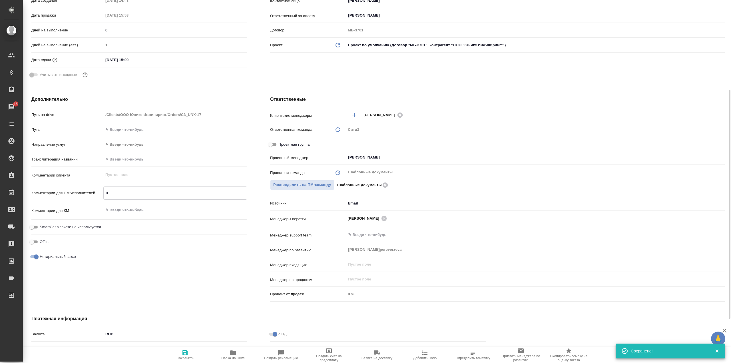
type textarea "пе"
type textarea "x"
type textarea "пер"
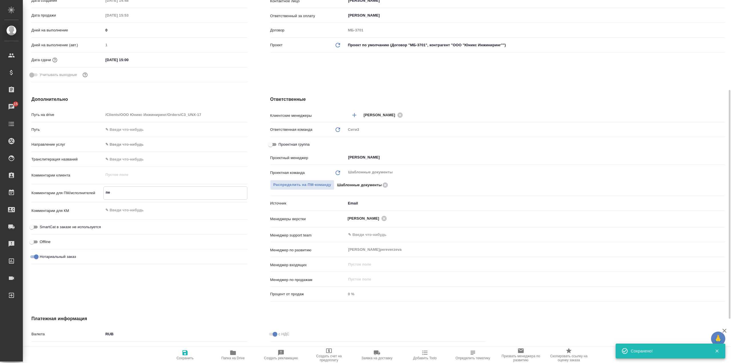
type textarea "x"
type textarea "пере"
type textarea "x"
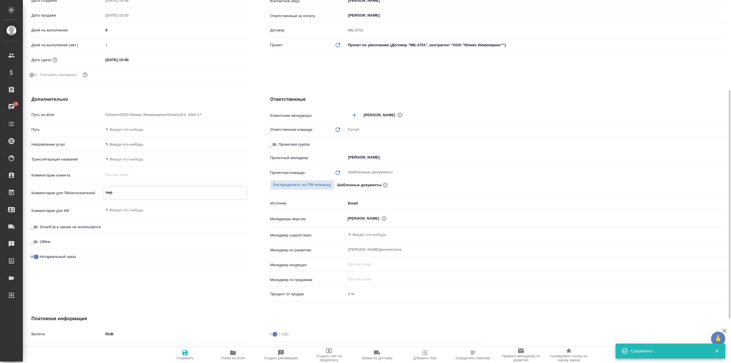
type textarea "x"
type textarea "перев"
type textarea "x"
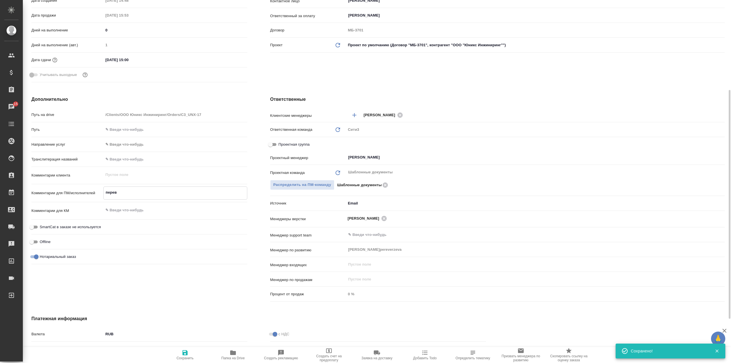
type textarea "x"
type textarea "перево"
type textarea "x"
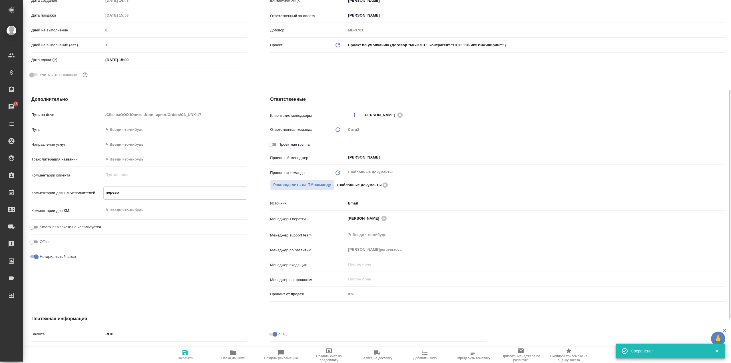
type textarea "перевод"
type textarea "x"
type textarea "перевод"
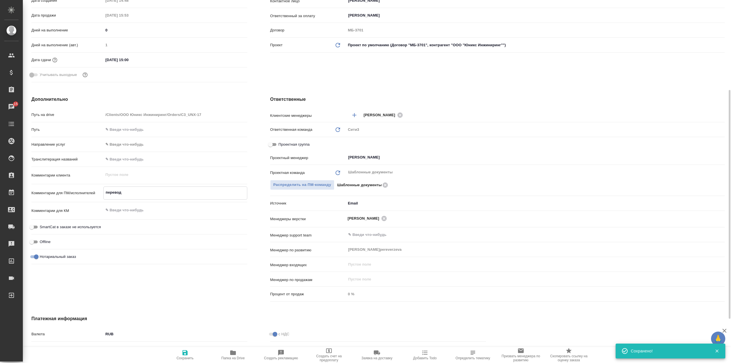
type textarea "x"
type textarea "перевод к"
type textarea "x"
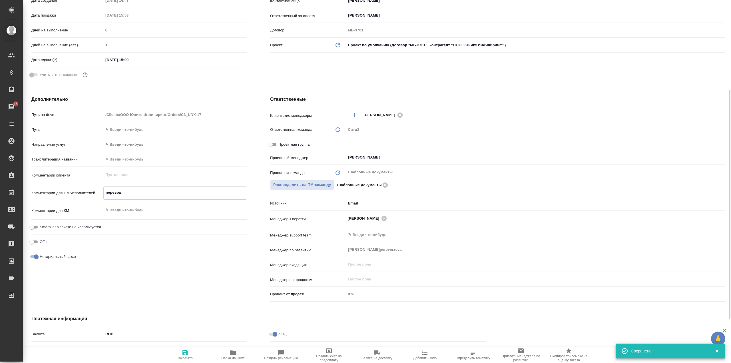
type textarea "x"
type textarea "перевод ки"
type textarea "x"
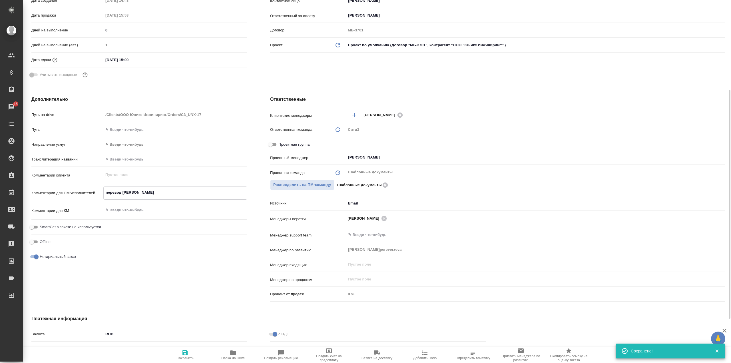
type textarea "перевод кит"
type textarea "x"
type textarea "перевод китр"
type textarea "x"
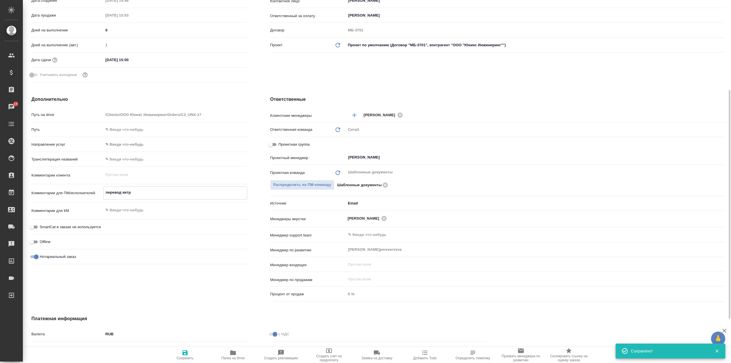
type textarea "x"
type textarea "перевод китр-"
type textarea "x"
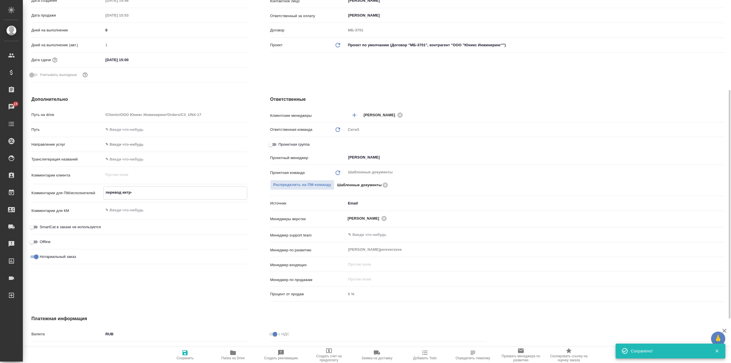
type textarea "перевод китр-р"
type textarea "x"
type textarea "перевод китр-ру"
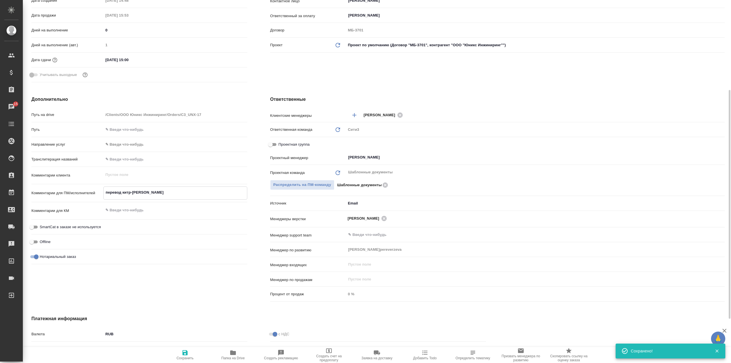
type textarea "x"
type textarea "перевод китр-р"
type textarea "x"
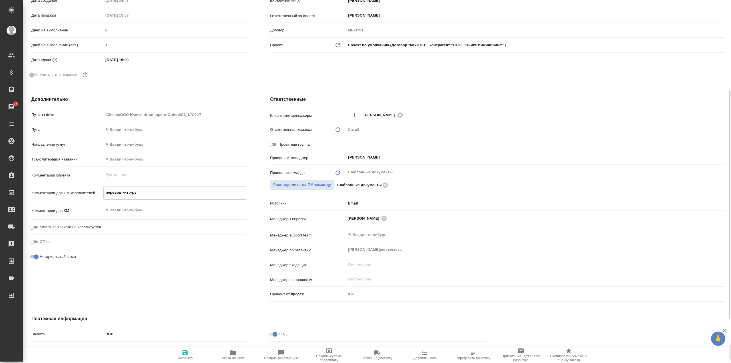
type textarea "x"
type textarea "перевод китр-"
type textarea "x"
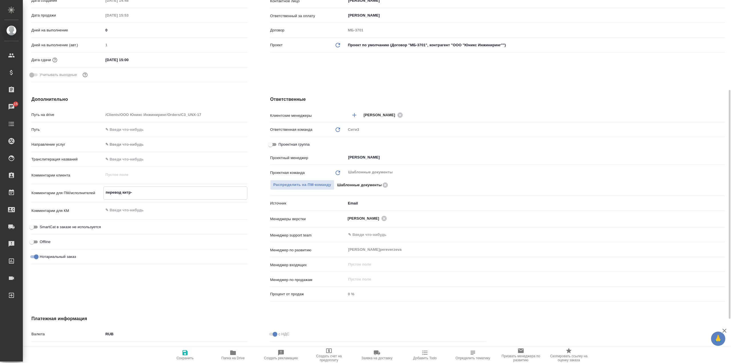
type textarea "x"
type textarea "перевод китр"
type textarea "x"
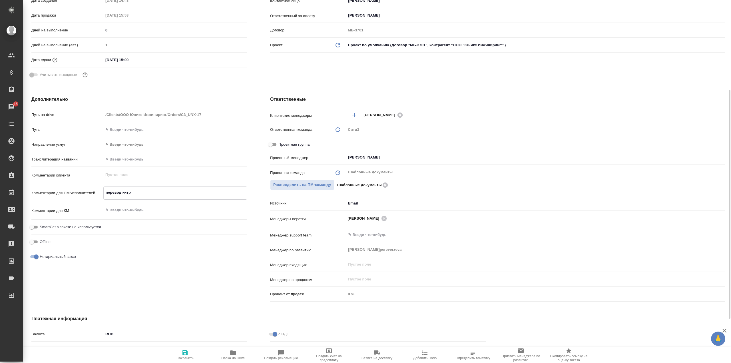
type textarea "перевод кит"
type textarea "x"
type textarea "перевод кит-"
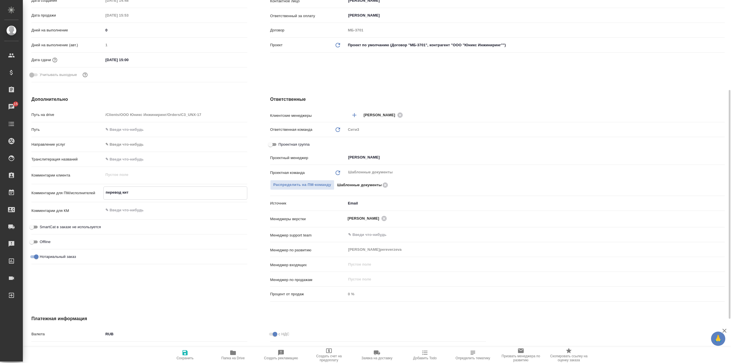
type textarea "x"
type textarea "перевод кит-р"
type textarea "x"
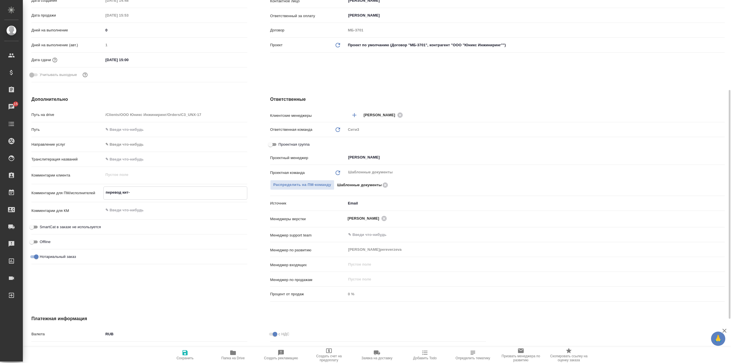
type textarea "x"
type textarea "перевод кит-ру"
type textarea "x"
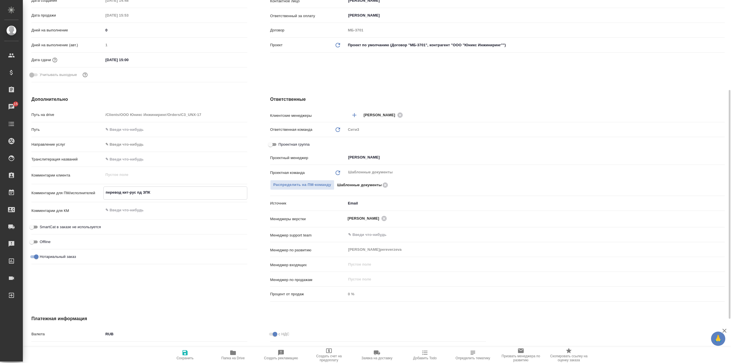
click at [139, 194] on textarea "перевод кит-рус пд ЗПК" at bounding box center [175, 193] width 143 height 10
drag, startPoint x: 184, startPoint y: 354, endPoint x: 188, endPoint y: 347, distance: 7.8
click at [184, 353] on icon "button" at bounding box center [185, 352] width 7 height 7
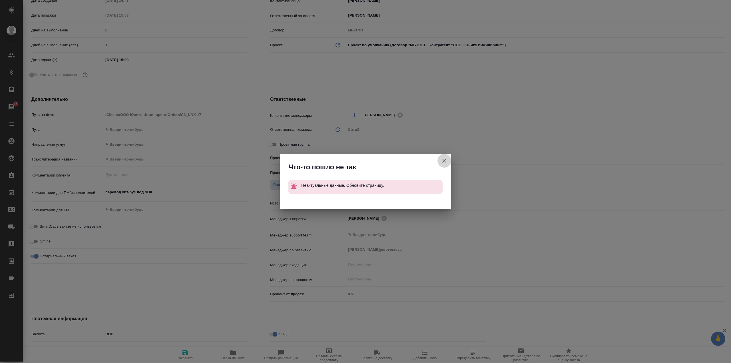
click at [448, 162] on button "Клиент не указал номер" at bounding box center [444, 161] width 14 height 14
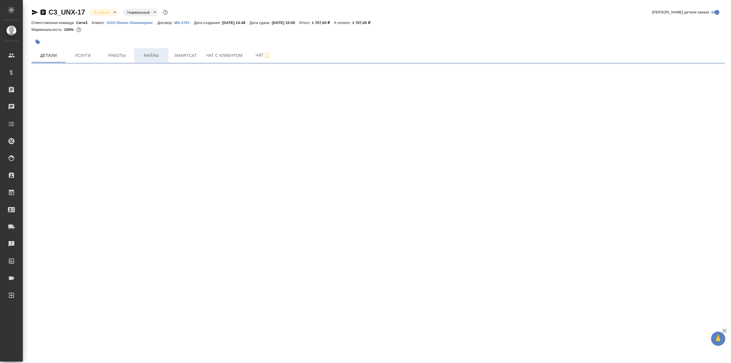
select select "RU"
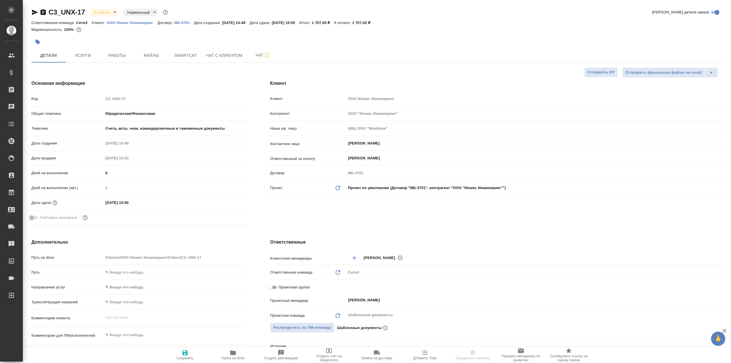
type textarea "x"
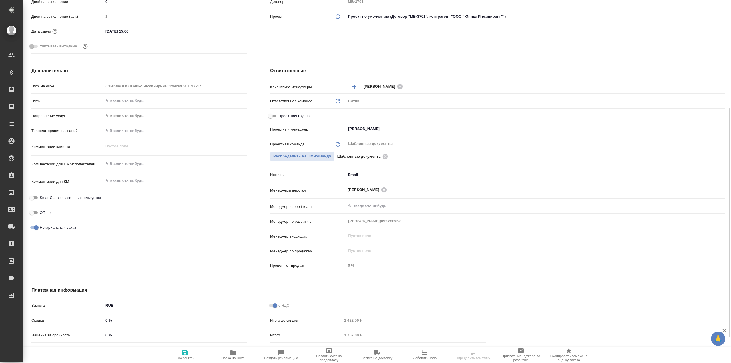
type textarea "x"
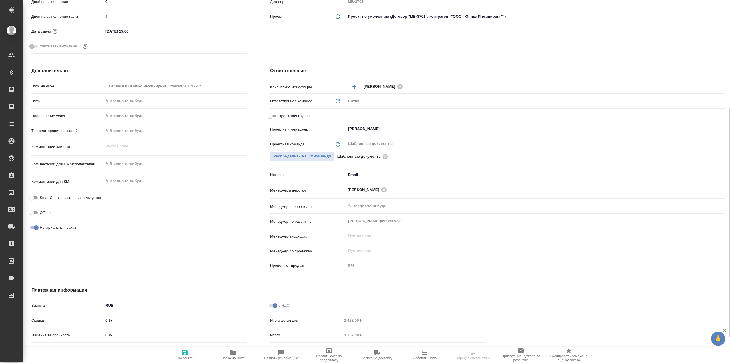
type textarea "x"
click at [146, 165] on textarea at bounding box center [175, 164] width 143 height 10
type textarea "x"
type textarea "п"
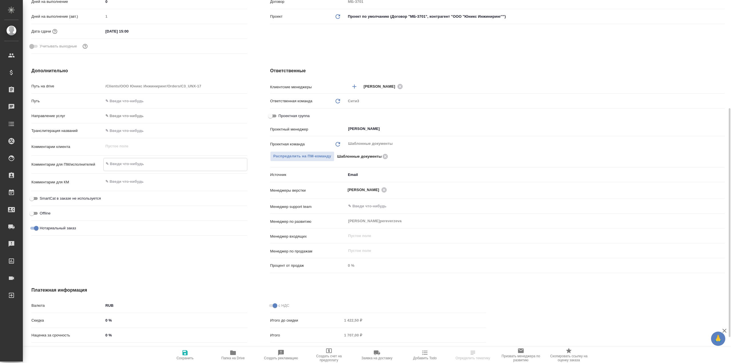
type textarea "x"
type textarea "пе"
type textarea "x"
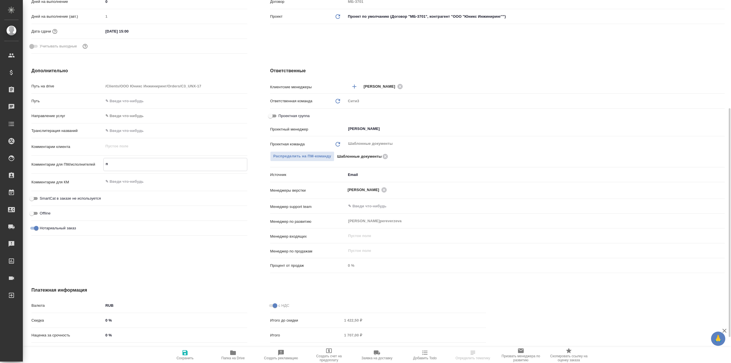
type textarea "x"
type textarea "пер"
type textarea "x"
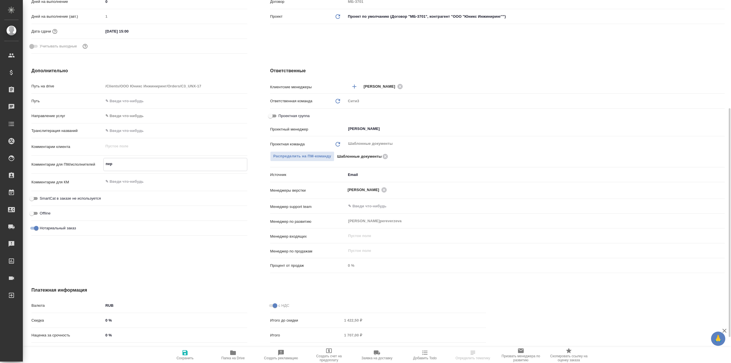
type textarea "x"
type textarea "перв"
type textarea "x"
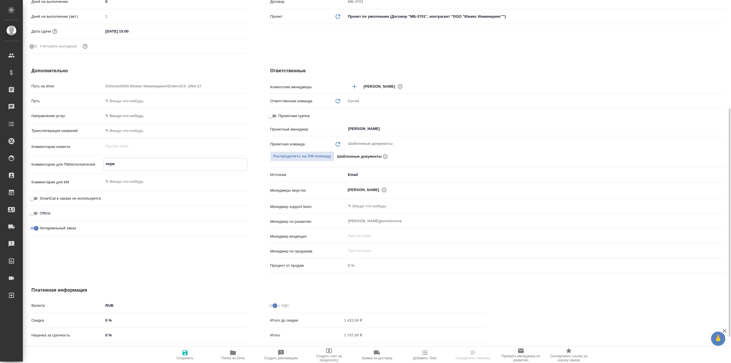
type textarea "перво"
type textarea "x"
type textarea "первод"
type textarea "x"
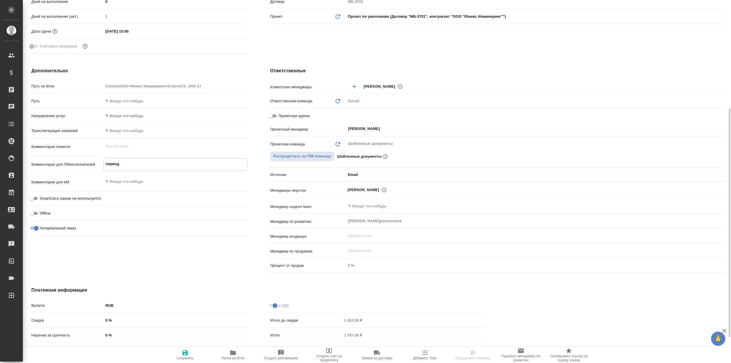
type textarea "перводл"
type textarea "x"
type textarea "перводл"
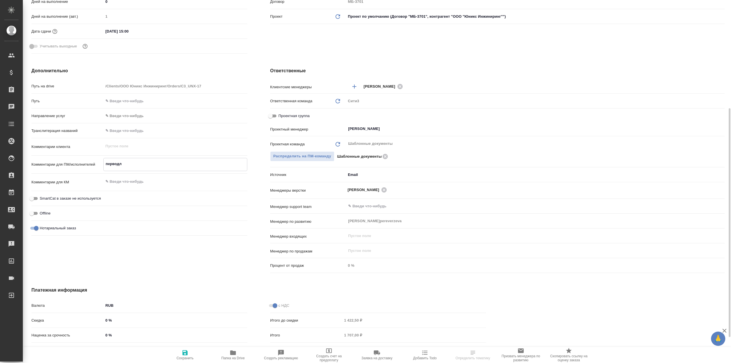
type textarea "x"
type textarea "перводл"
type textarea "x"
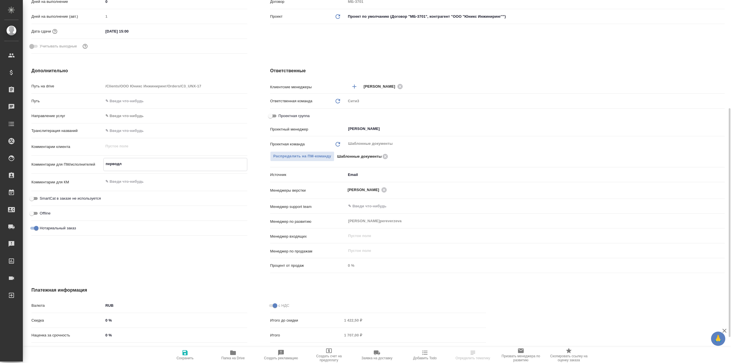
type textarea "x"
type textarea "первод"
type textarea "x"
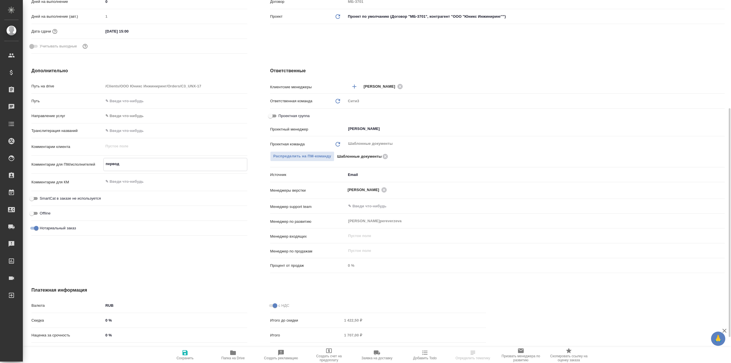
type textarea "x"
type textarea "перво"
type textarea "x"
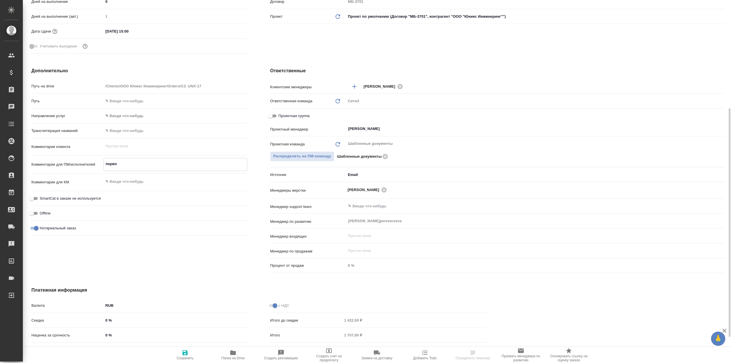
type textarea "перв"
type textarea "x"
type textarea "пер"
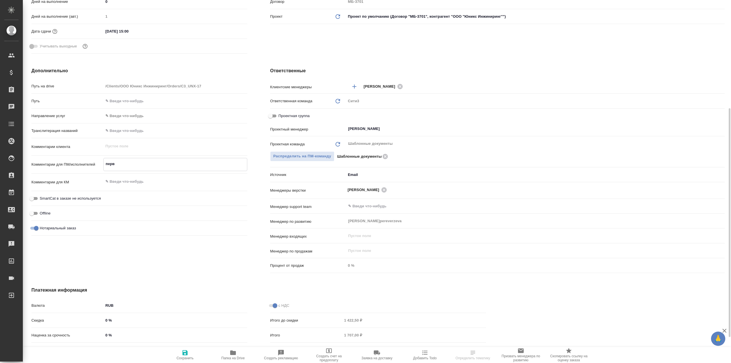
type textarea "x"
type textarea "пере"
type textarea "x"
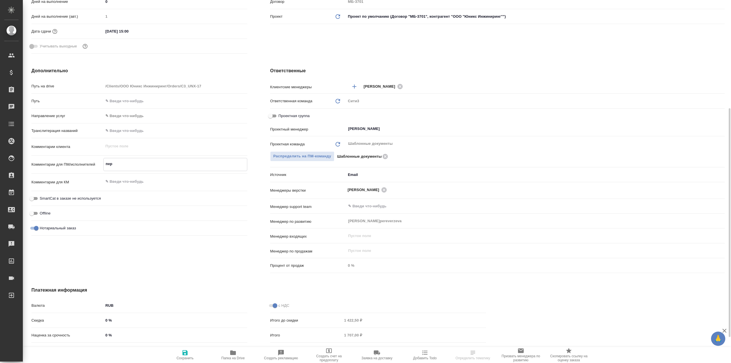
type textarea "x"
type textarea "перев"
type textarea "x"
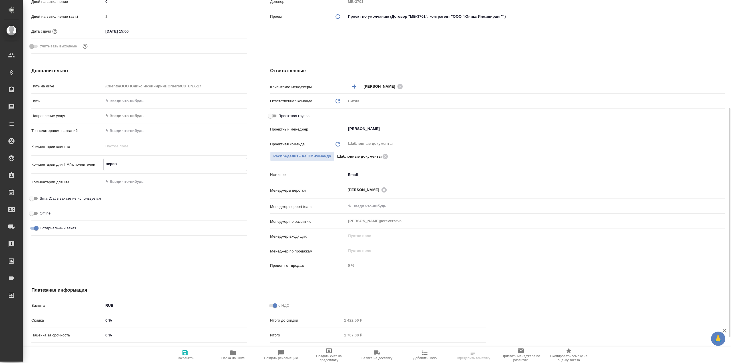
type textarea "x"
type textarea "перево"
type textarea "x"
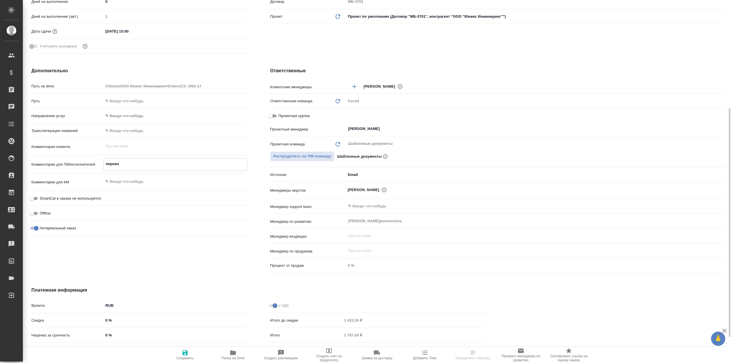
type textarea "перевод"
type textarea "x"
type textarea "перевод"
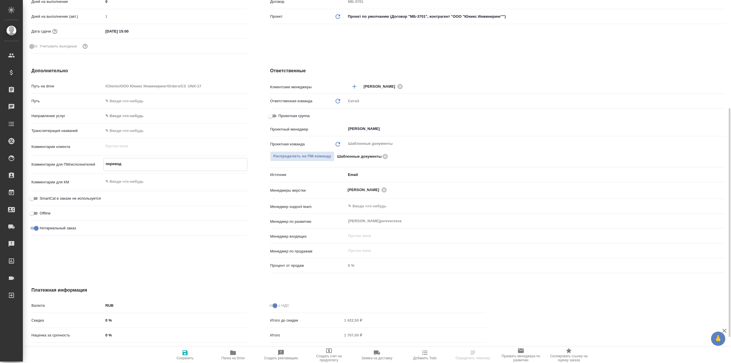
type textarea "x"
type textarea "перевод к"
type textarea "x"
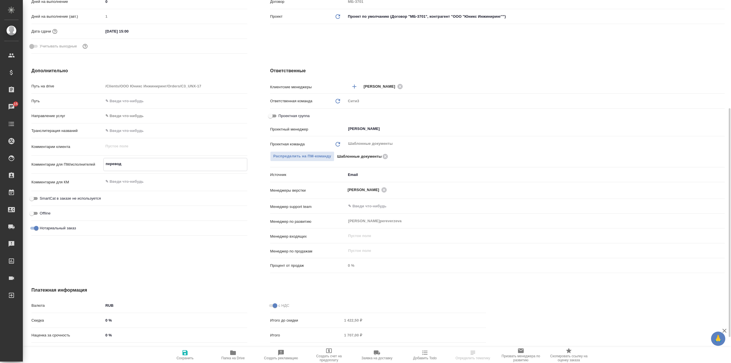
type textarea "x"
type textarea "перевод ки"
type textarea "x"
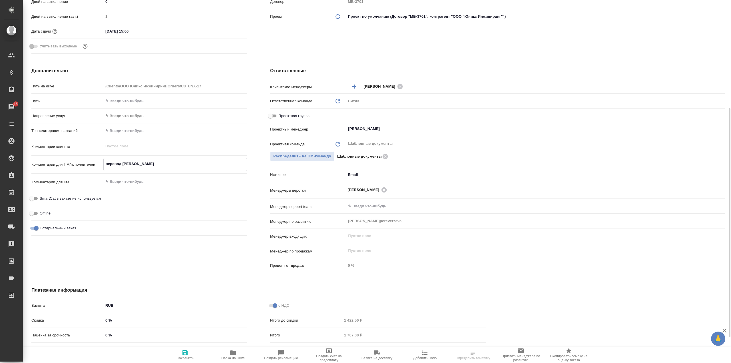
type textarea "x"
type textarea "перевод кит"
type textarea "x"
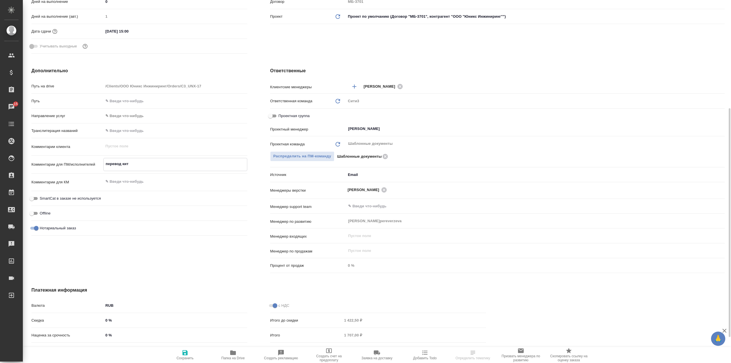
type textarea "перевод кит-"
type textarea "x"
type textarea "перевод кит-р"
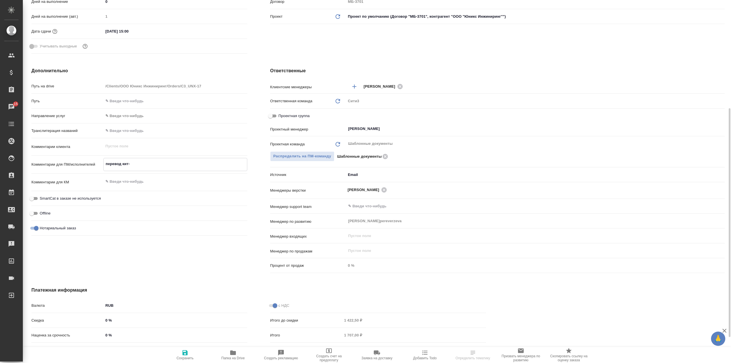
type textarea "x"
type textarea "перевод кит-ру"
type textarea "x"
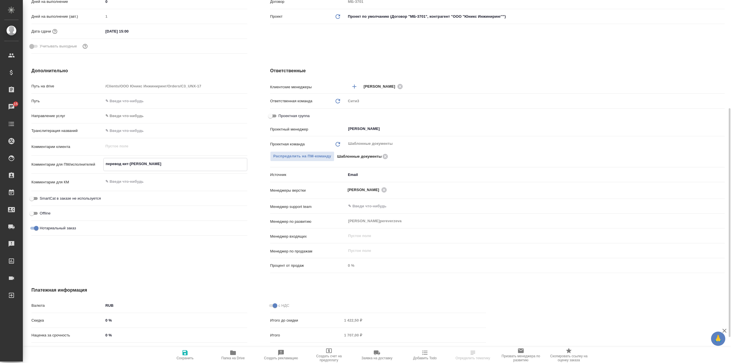
type textarea "x"
type textarea "перевод кит-рус"
type textarea "x"
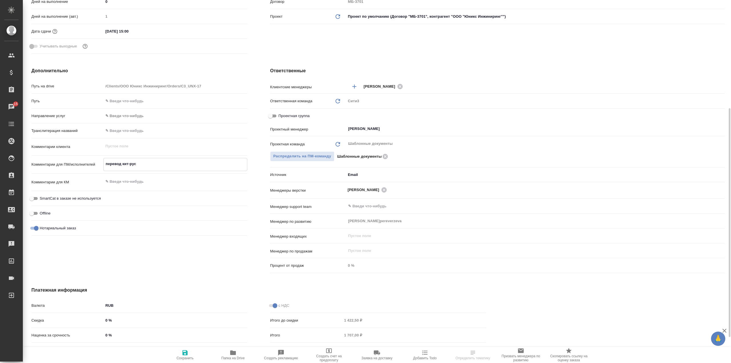
type textarea "x"
type textarea "перевод кит-рус"
type textarea "x"
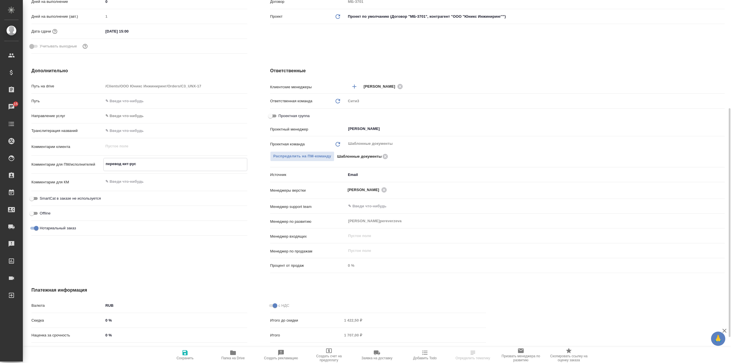
type textarea "перевод кит-рус п"
type textarea "x"
type textarea "перевод кит-рус по"
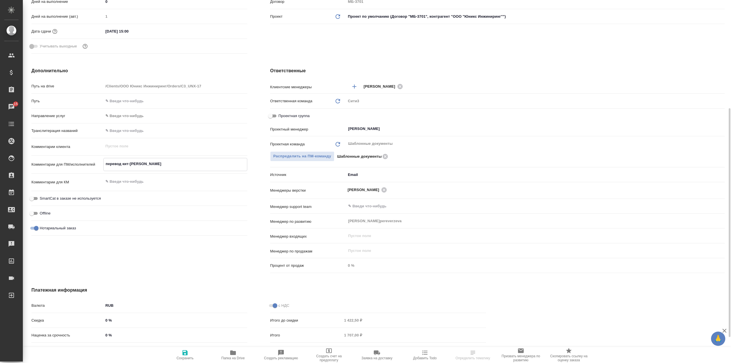
type textarea "x"
type textarea "перевод кит-рус подл"
type textarea "x"
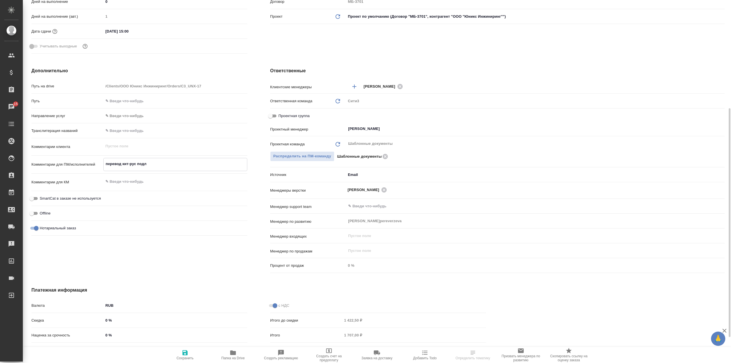
type textarea "x"
type textarea "перевод кит-рус под"
type textarea "x"
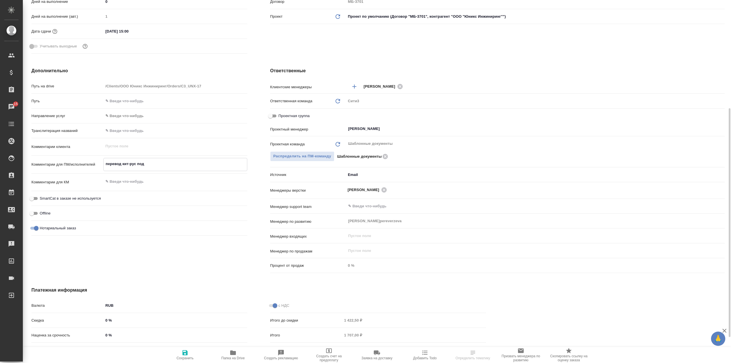
type textarea "x"
type textarea "перевод кит-рус под"
type textarea "x"
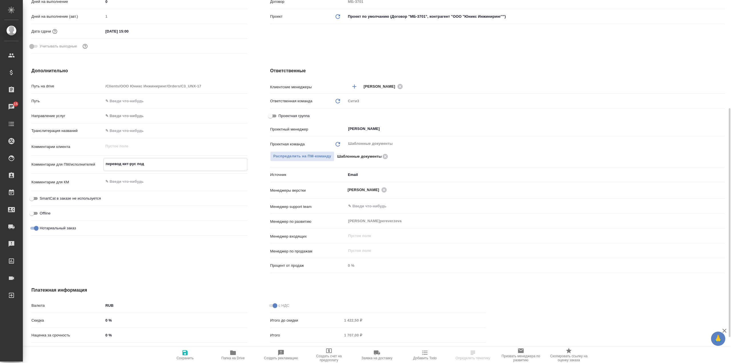
type textarea "перевод кит-рус под з"
type textarea "x"
type textarea "перевод кит-рус под зп"
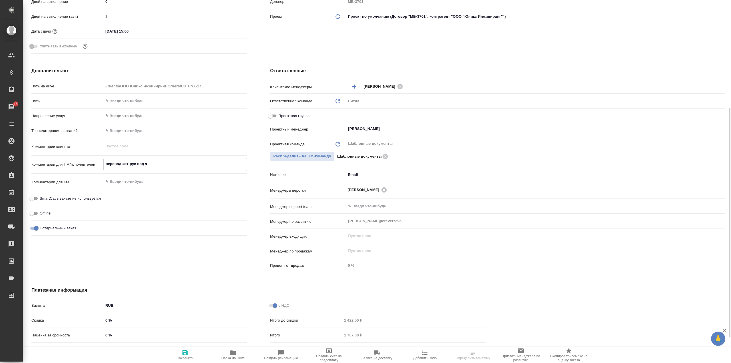
type textarea "x"
type textarea "перевод кит-рус под зпк"
type textarea "x"
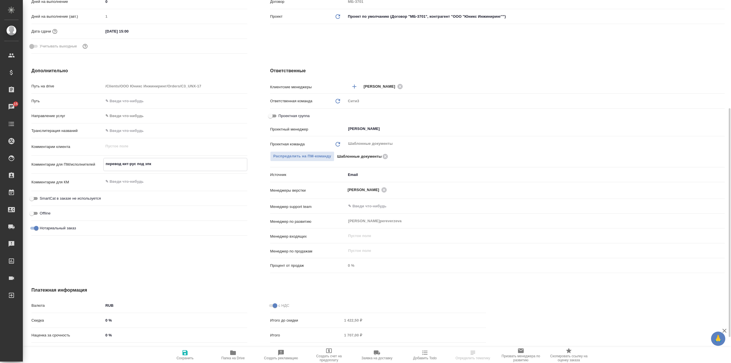
type textarea "x"
type textarea "перевод кит-рус под зпк"
type textarea "x"
click at [186, 356] on icon "button" at bounding box center [185, 352] width 7 height 7
type textarea "x"
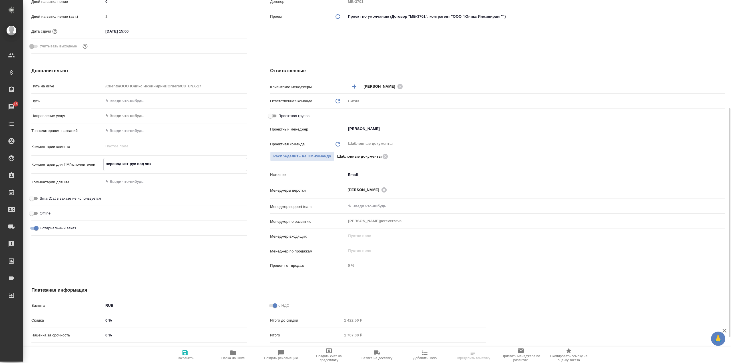
type textarea "x"
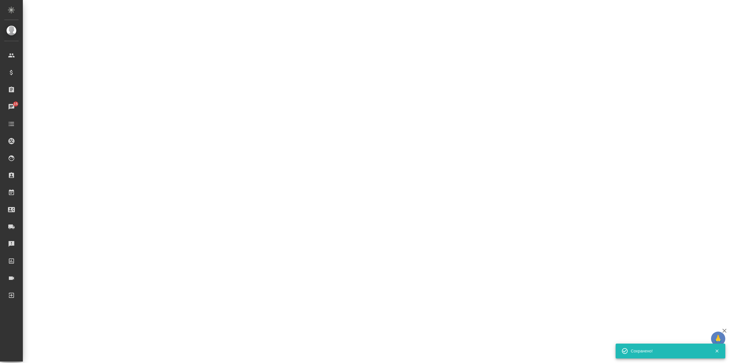
select select "RU"
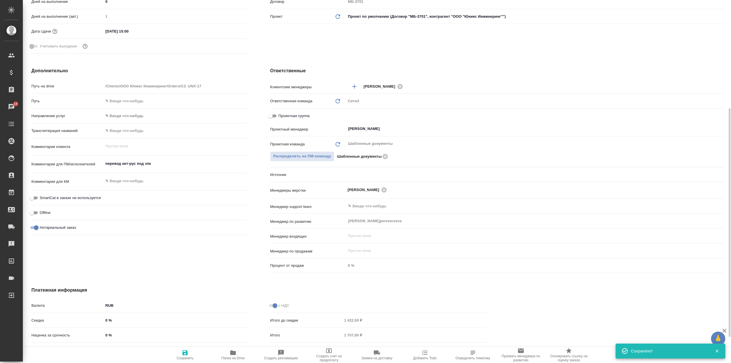
type textarea "x"
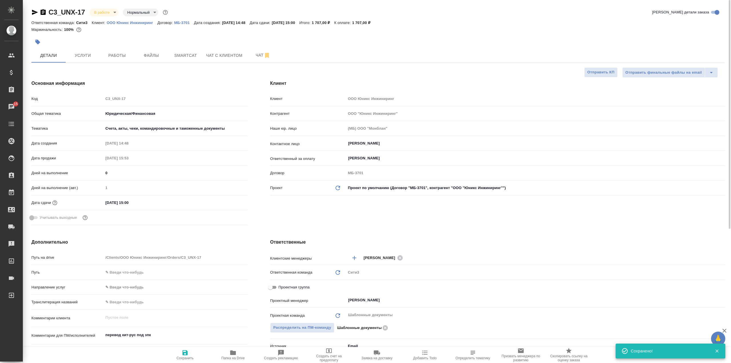
scroll to position [0, 0]
type textarea "x"
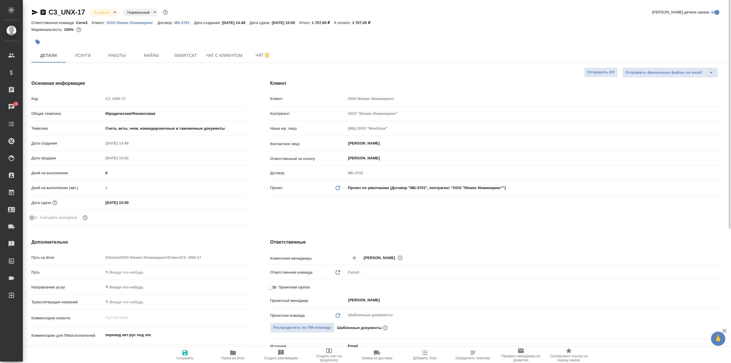
type textarea "x"
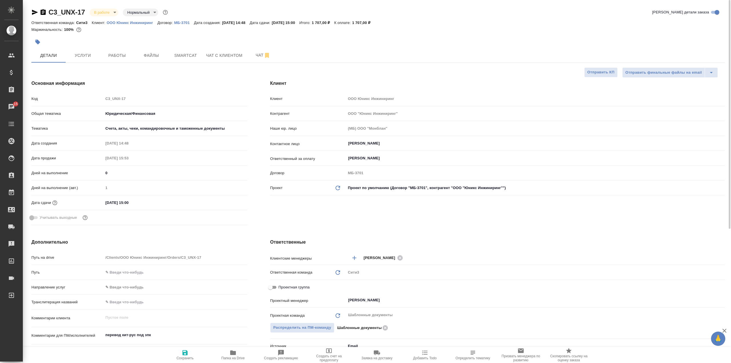
type textarea "x"
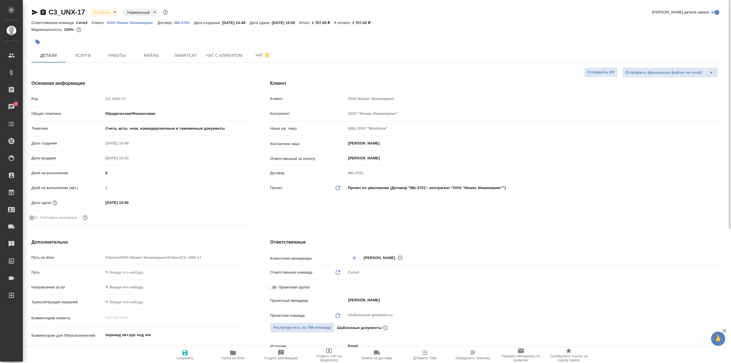
type textarea "x"
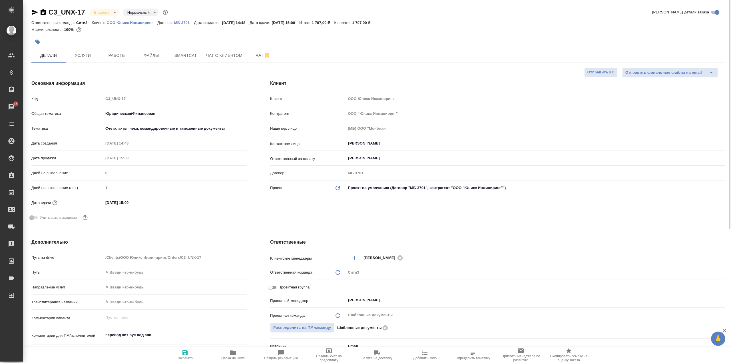
type textarea "x"
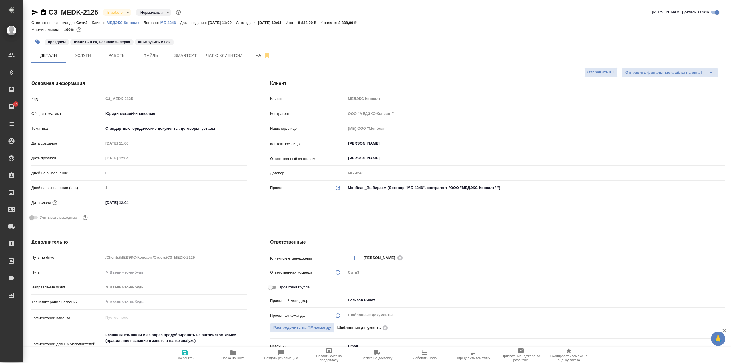
select select "RU"
click at [434, 33] on div at bounding box center [377, 33] width 693 height 1
